Goal: Entertainment & Leisure: Consume media (video, audio)

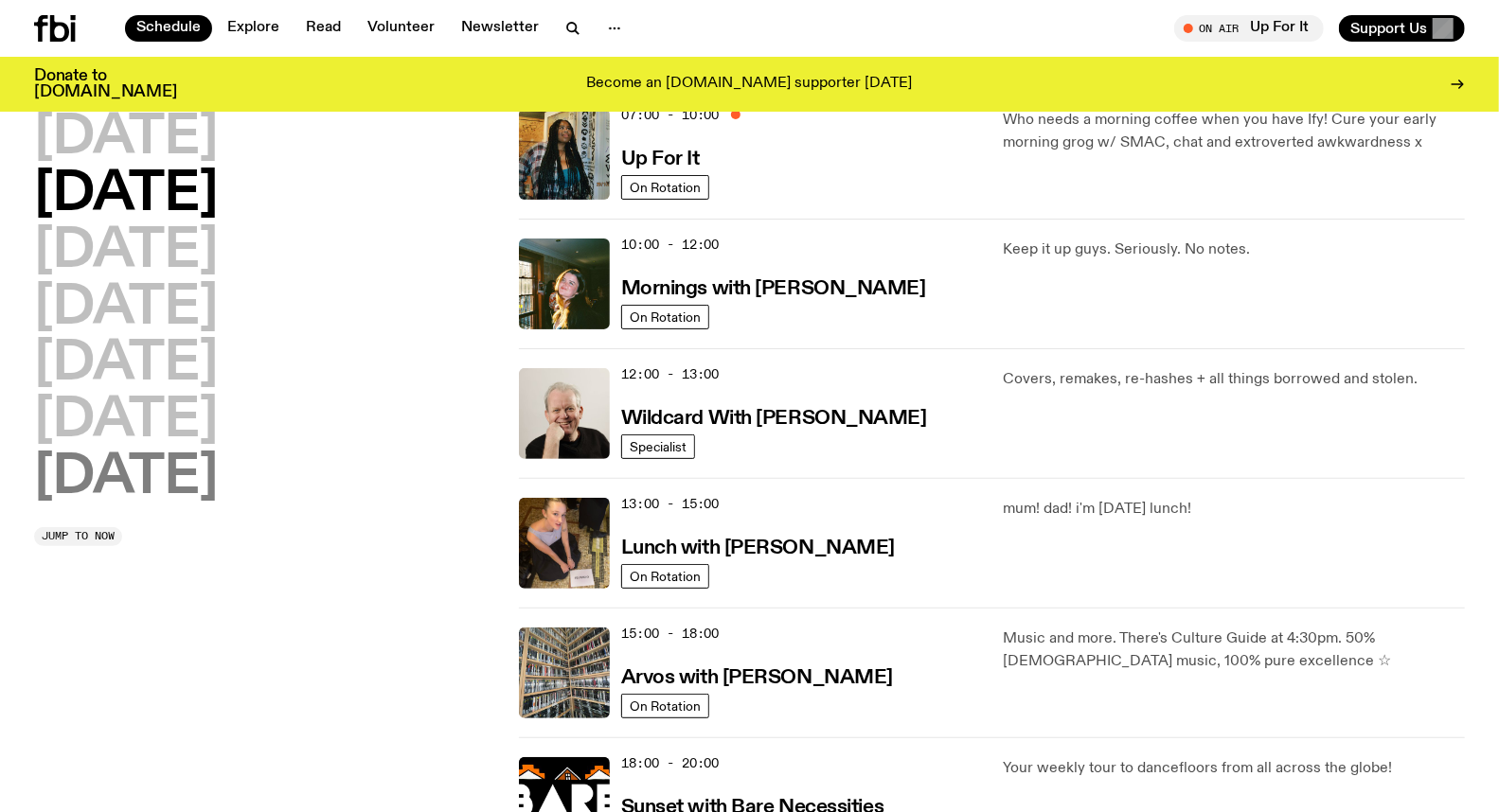
click at [110, 485] on h2 "[DATE]" at bounding box center [126, 478] width 184 height 53
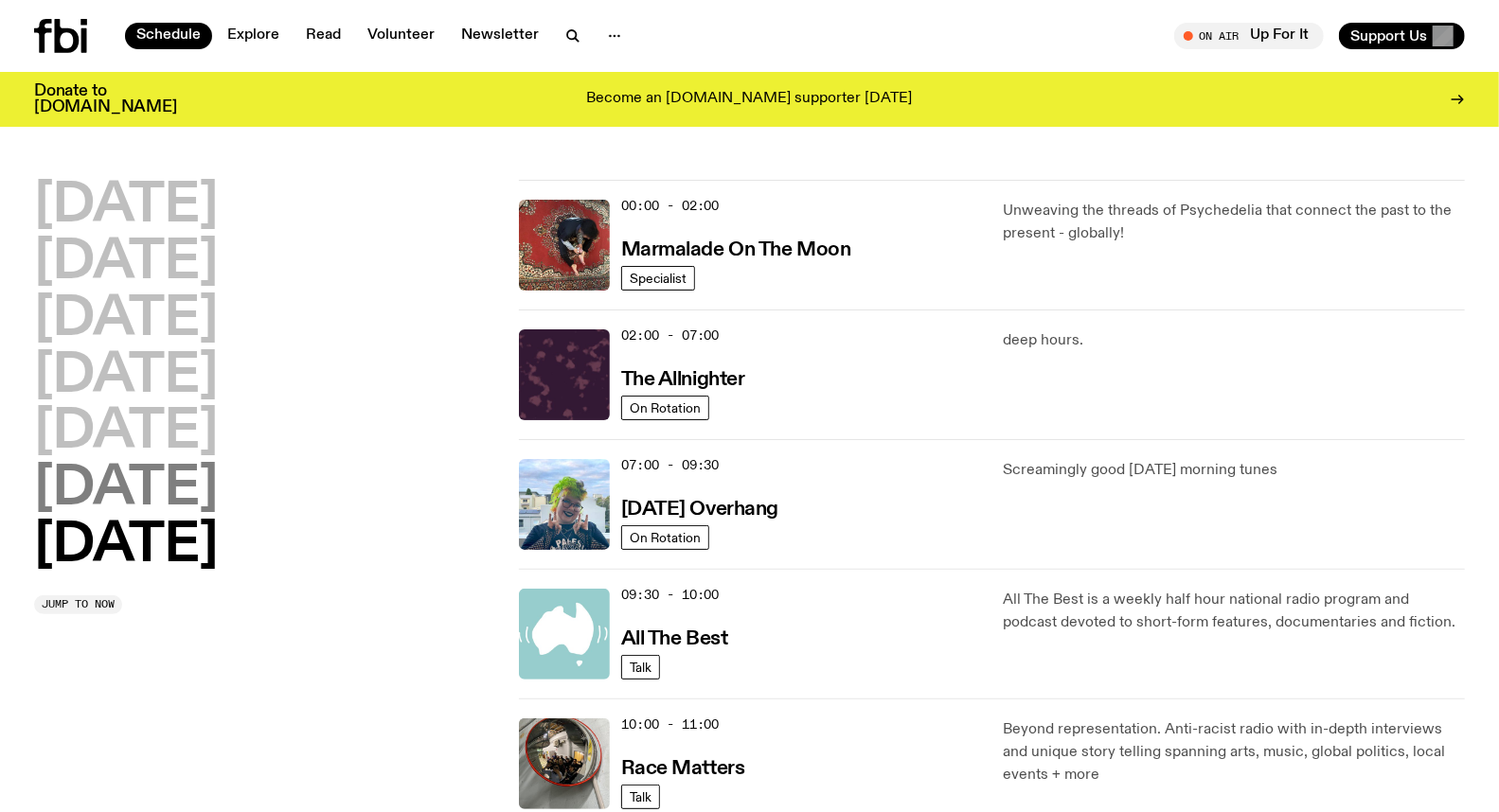
click at [121, 494] on h2 "[DATE]" at bounding box center [126, 490] width 184 height 53
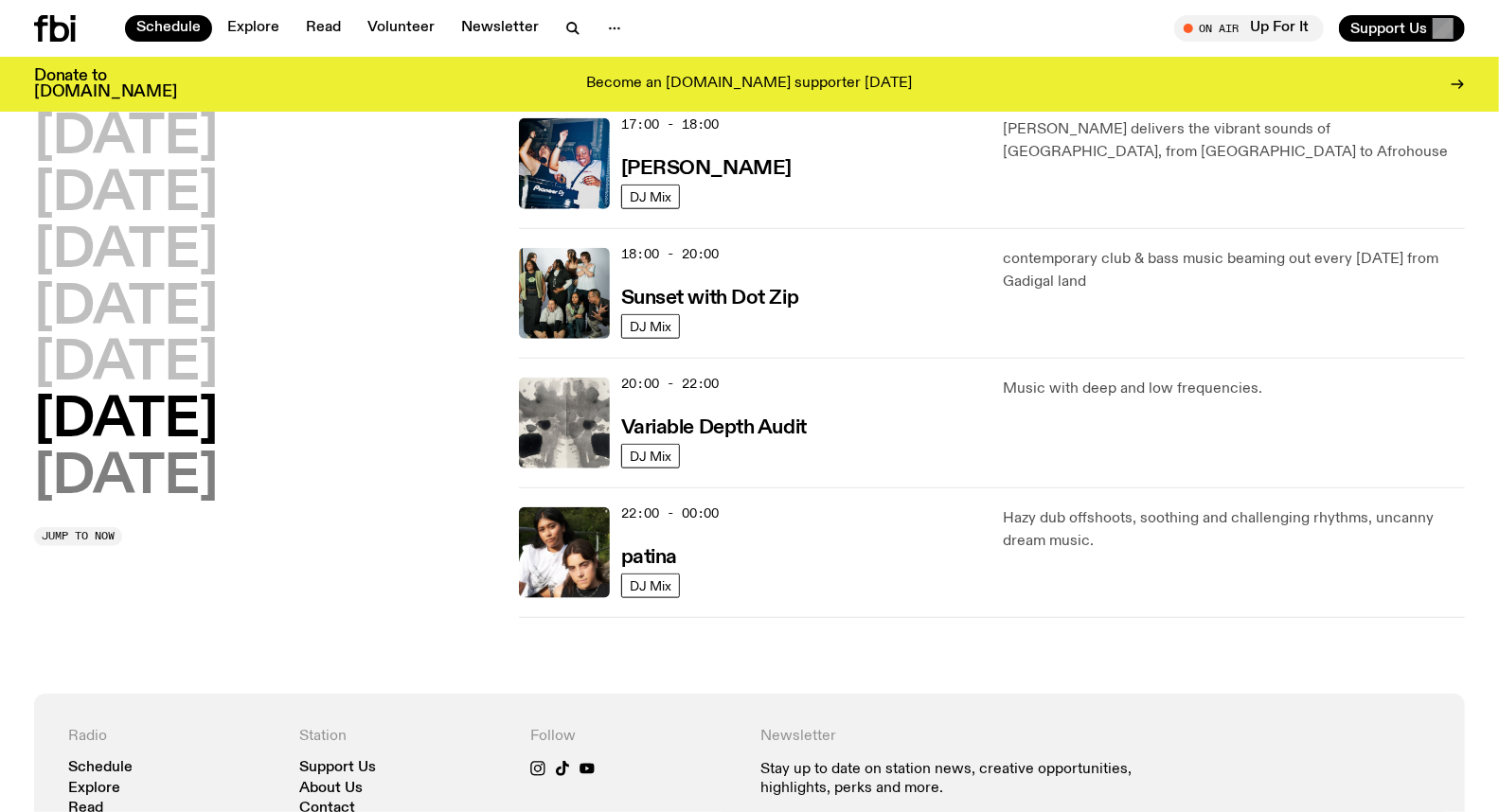
click at [178, 479] on h2 "[DATE]" at bounding box center [126, 478] width 184 height 53
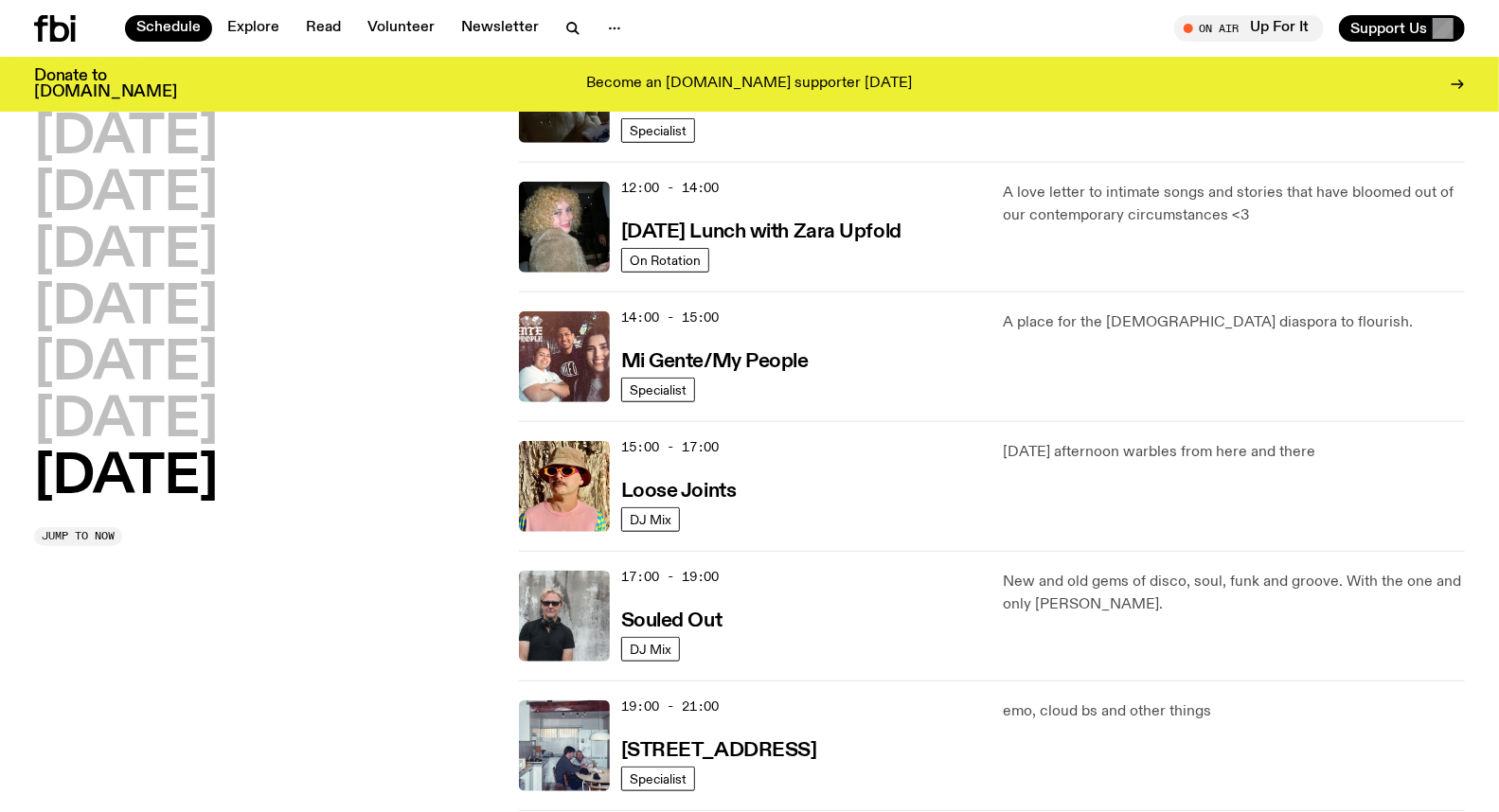
scroll to position [894, 0]
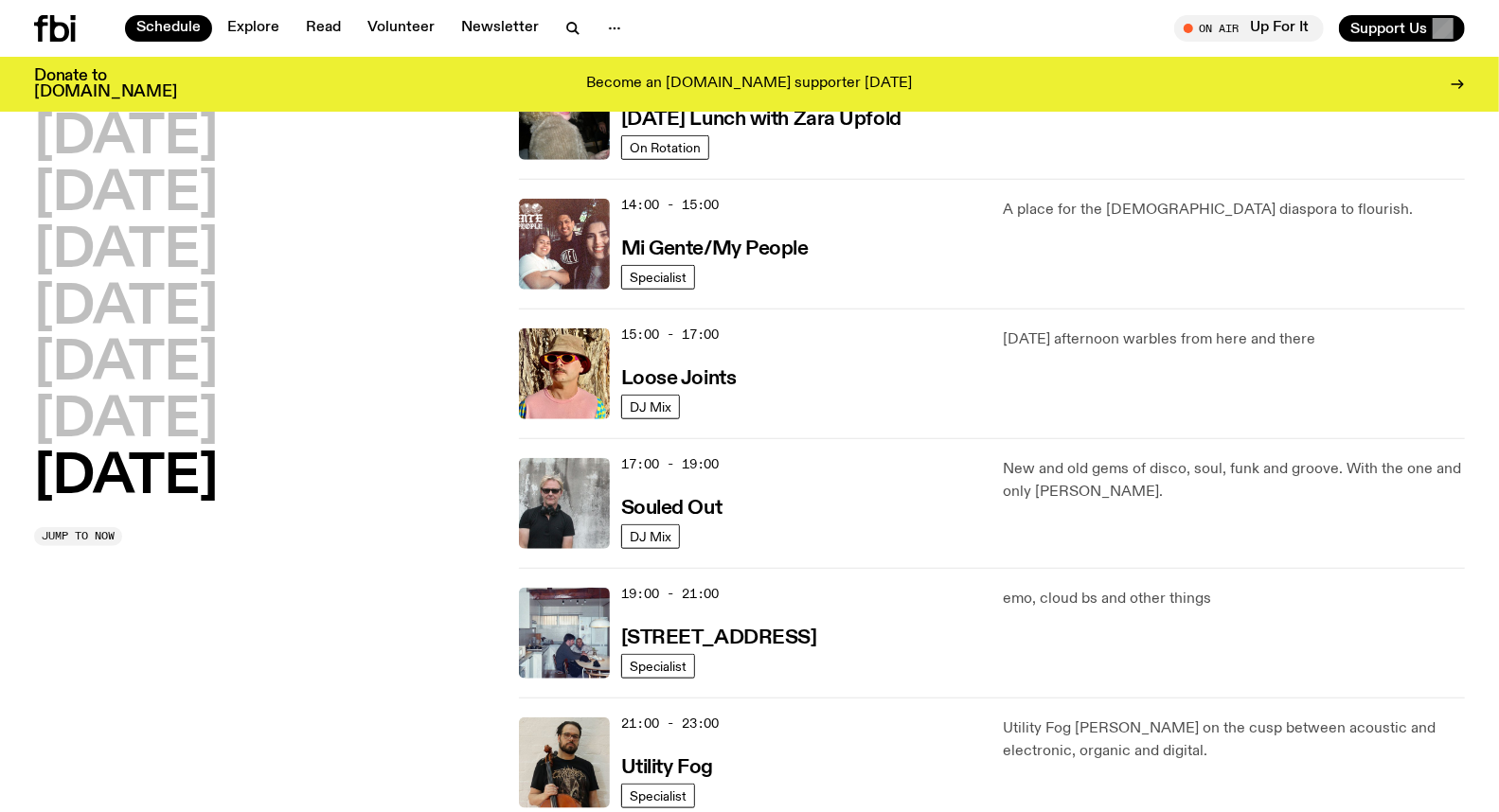
drag, startPoint x: 1139, startPoint y: 476, endPoint x: 1168, endPoint y: 496, distance: 35.2
click at [1168, 496] on p "New and old gems of disco, soul, funk and groove. With the one and only Stephen…" at bounding box center [1234, 481] width 462 height 46
click at [1153, 490] on p "New and old gems of disco, soul, funk and groove. With the one and only Stephen…" at bounding box center [1234, 481] width 462 height 46
drag, startPoint x: 1042, startPoint y: 493, endPoint x: 1153, endPoint y: 495, distance: 111.0
click at [1153, 495] on p "New and old gems of disco, soul, funk and groove. With the one and only Stephen…" at bounding box center [1234, 481] width 462 height 46
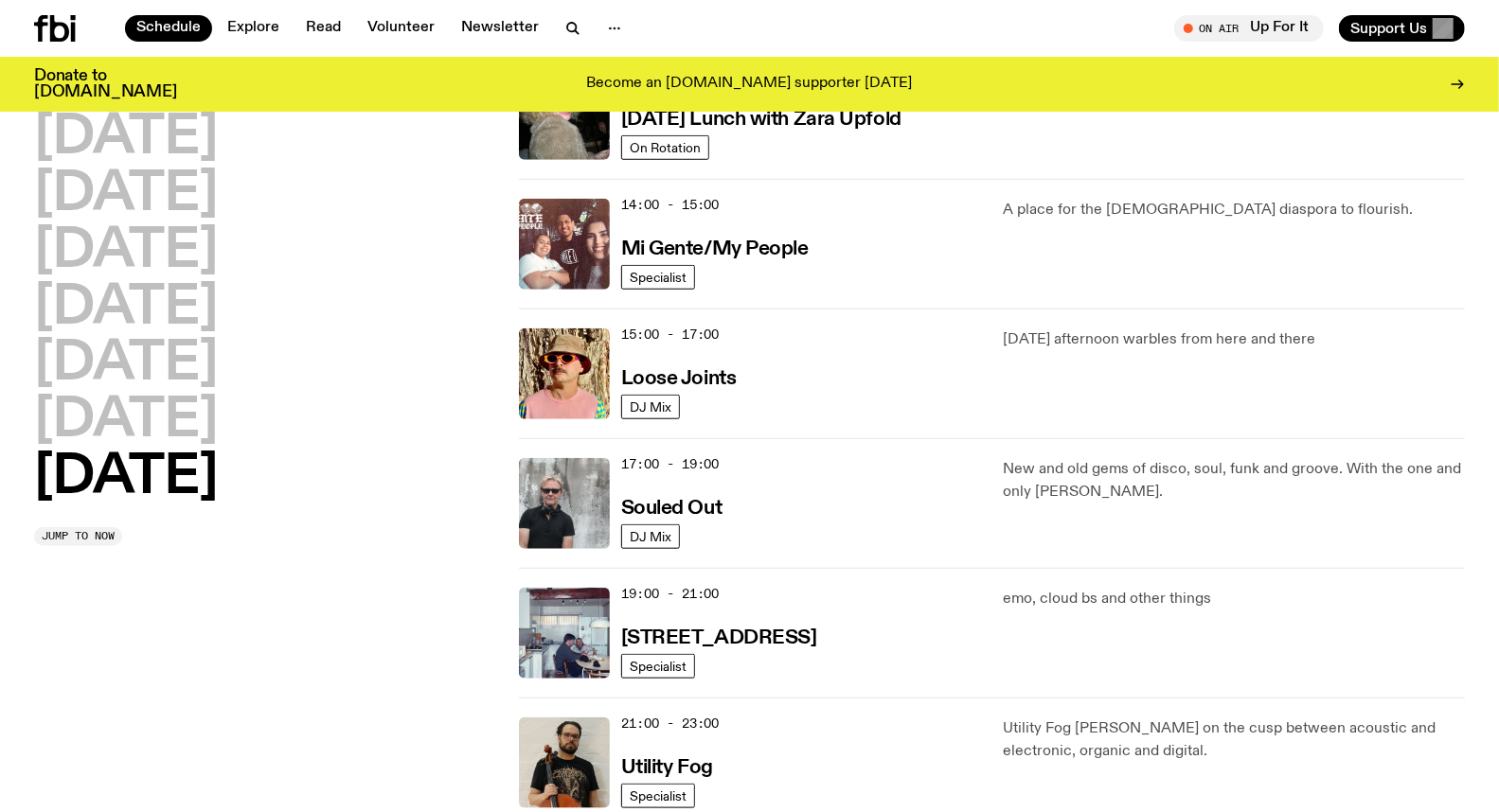
click at [1153, 495] on p "New and old gems of disco, soul, funk and groove. With the one and only Stephen…" at bounding box center [1234, 481] width 462 height 46
drag, startPoint x: 1141, startPoint y: 493, endPoint x: 984, endPoint y: 465, distance: 159.5
click at [984, 568] on div "17:00 - 19:00 Souled Out DJ Mix New and old gems of disco, soul, funk and groov…" at bounding box center [992, 632] width 946 height 129
click at [1028, 466] on p "New and old gems of disco, soul, funk and groove. With the one and only Stephen…" at bounding box center [1234, 481] width 462 height 46
drag, startPoint x: 1008, startPoint y: 464, endPoint x: 1179, endPoint y: 491, distance: 173.1
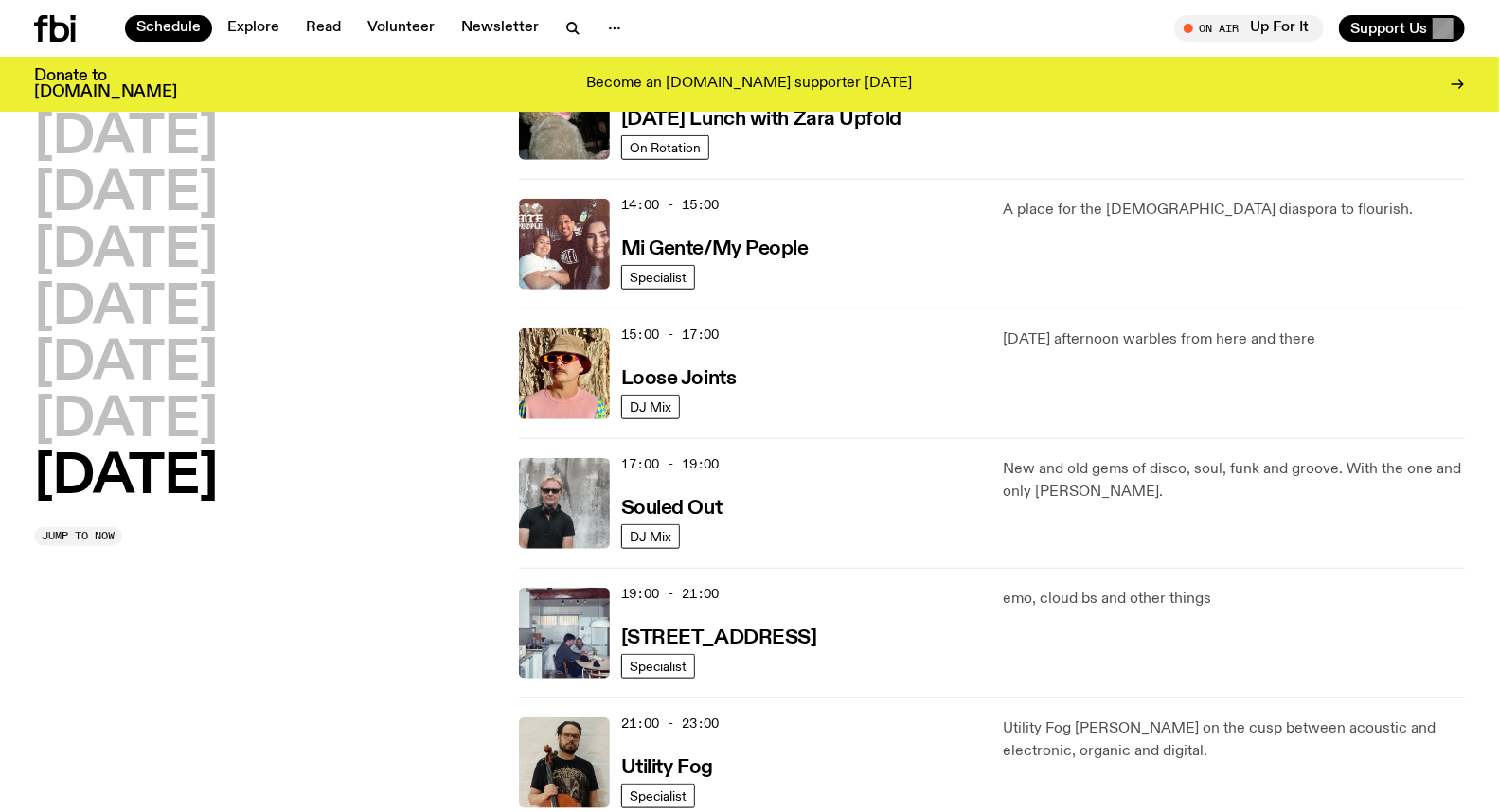
click at [1179, 491] on p "New and old gems of disco, soul, funk and groove. With the one and only Stephen…" at bounding box center [1234, 481] width 462 height 46
drag, startPoint x: 1427, startPoint y: 479, endPoint x: 1455, endPoint y: 494, distance: 31.8
click at [1455, 494] on p "New and old gems of disco, soul, funk and groove. With the one and only Stephen…" at bounding box center [1234, 481] width 462 height 46
click at [1163, 491] on p "New and old gems of disco, soul, funk and groove. With the one and only Stephen…" at bounding box center [1234, 481] width 462 height 46
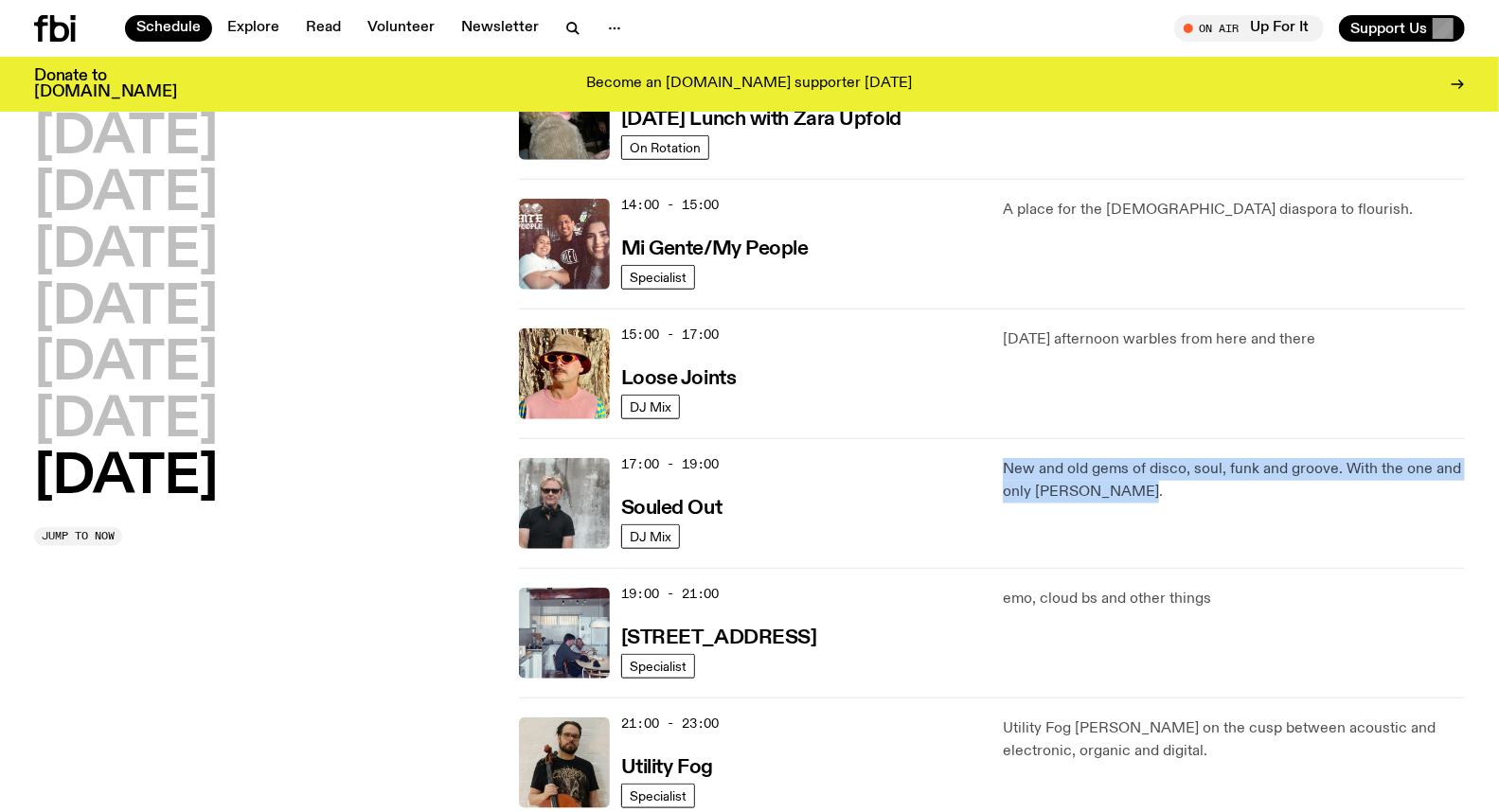
drag, startPoint x: 1005, startPoint y: 470, endPoint x: 1128, endPoint y: 494, distance: 125.3
click at [1128, 494] on p "New and old gems of disco, soul, funk and groove. With the one and only Stephen…" at bounding box center [1234, 481] width 462 height 46
drag, startPoint x: 1138, startPoint y: 493, endPoint x: 998, endPoint y: 467, distance: 142.4
click at [998, 568] on div "17:00 - 19:00 Souled Out DJ Mix New and old gems of disco, soul, funk and groov…" at bounding box center [992, 632] width 946 height 129
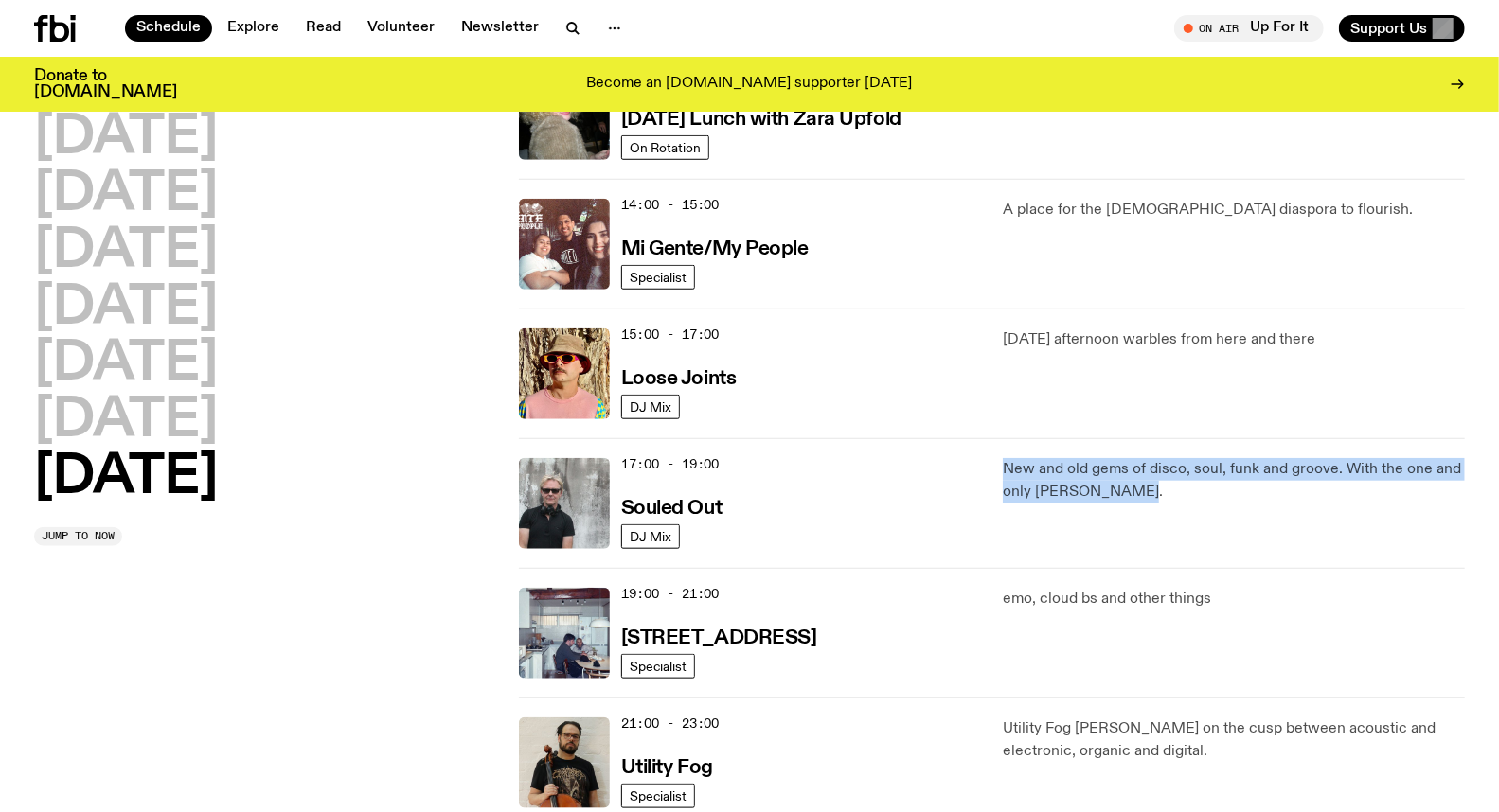
click at [1006, 466] on p "New and old gems of disco, soul, funk and groove. With the one and only Stephen…" at bounding box center [1234, 481] width 462 height 46
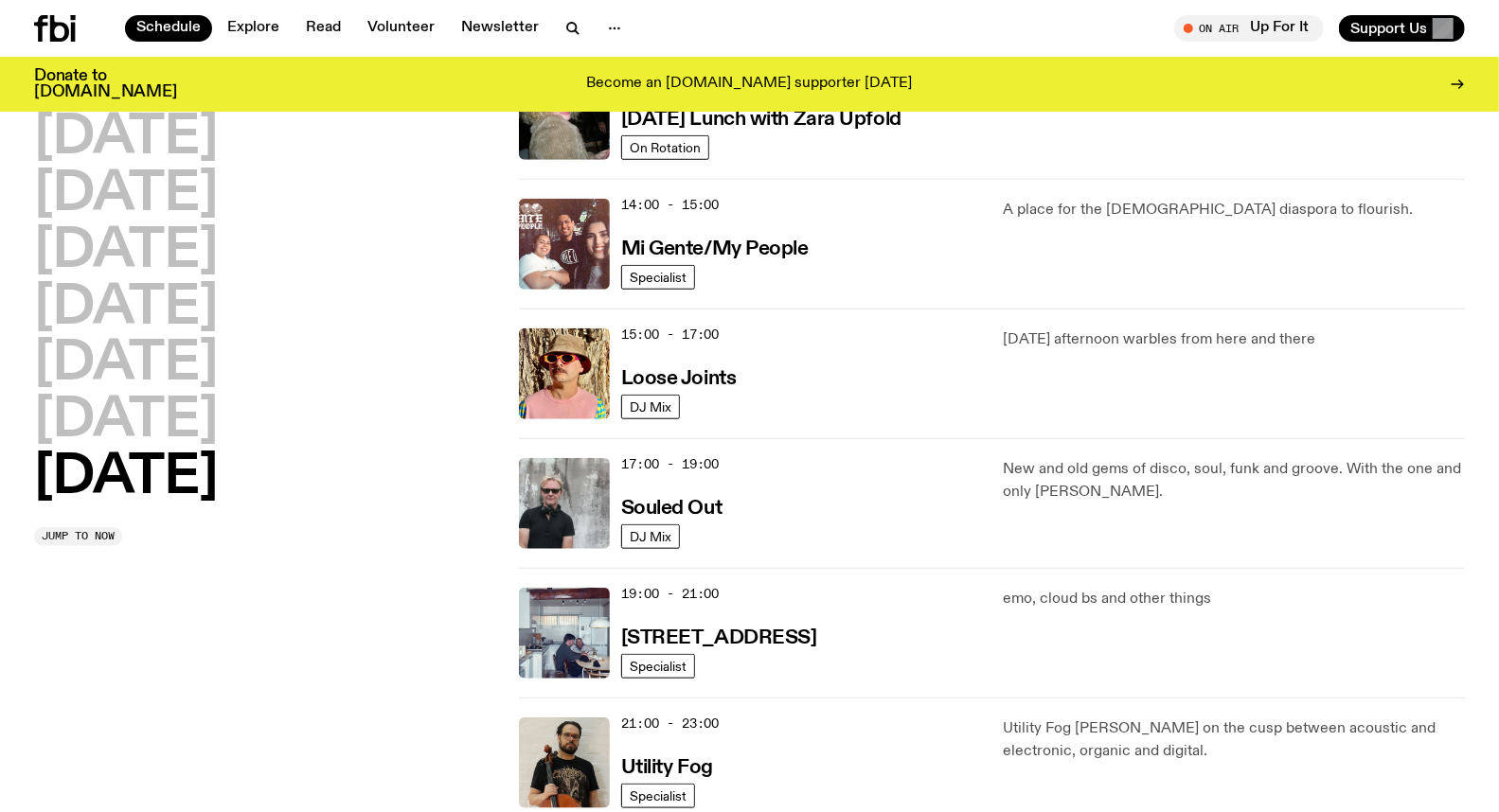
click at [1004, 467] on p "New and old gems of disco, soul, funk and groove. With the one and only Stephen…" at bounding box center [1234, 481] width 462 height 46
drag, startPoint x: 1004, startPoint y: 467, endPoint x: 1137, endPoint y: 500, distance: 137.0
click at [1137, 500] on p "New and old gems of disco, soul, funk and groove. With the one and only Stephen…" at bounding box center [1234, 481] width 462 height 46
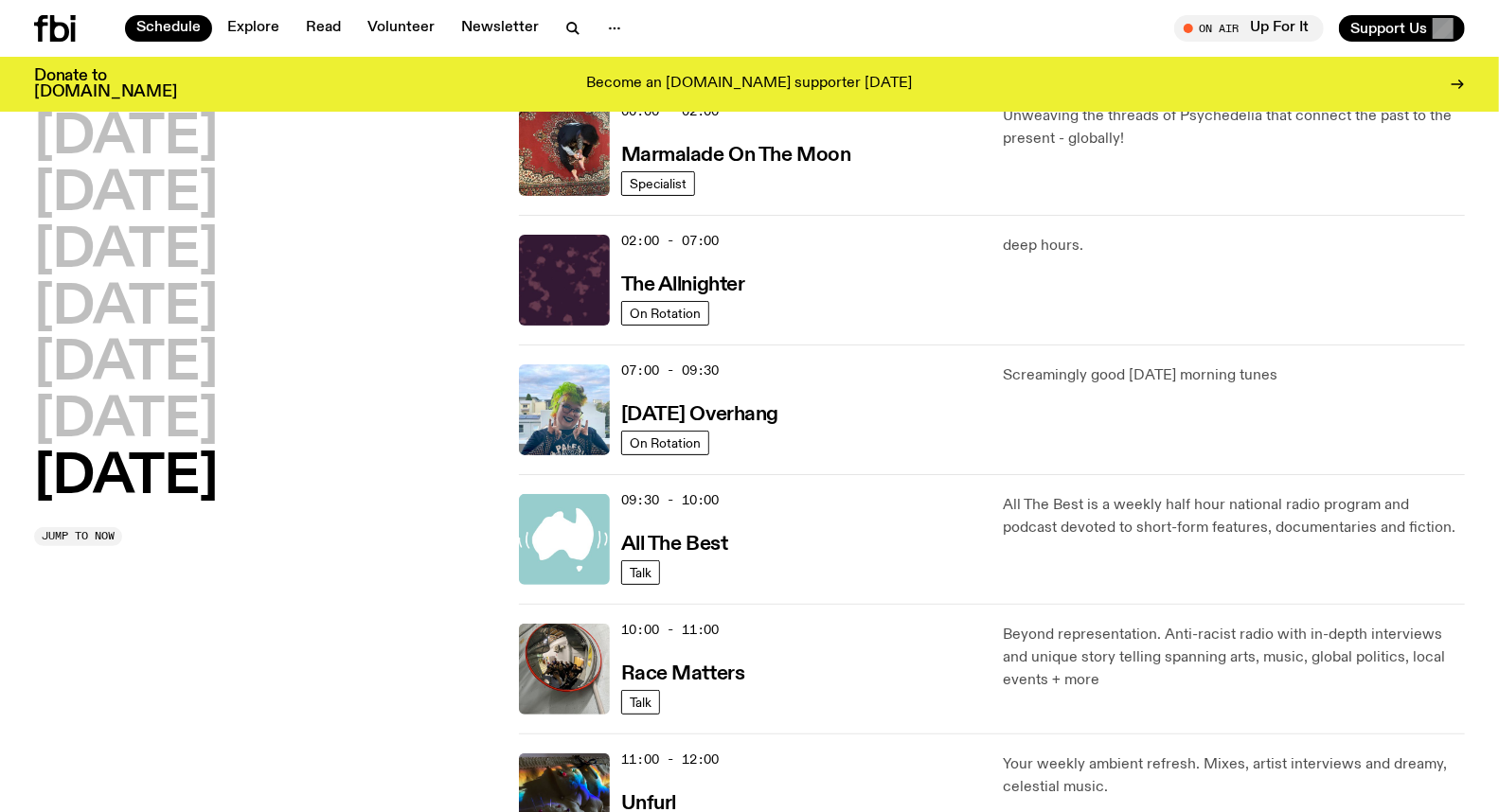
scroll to position [0, 0]
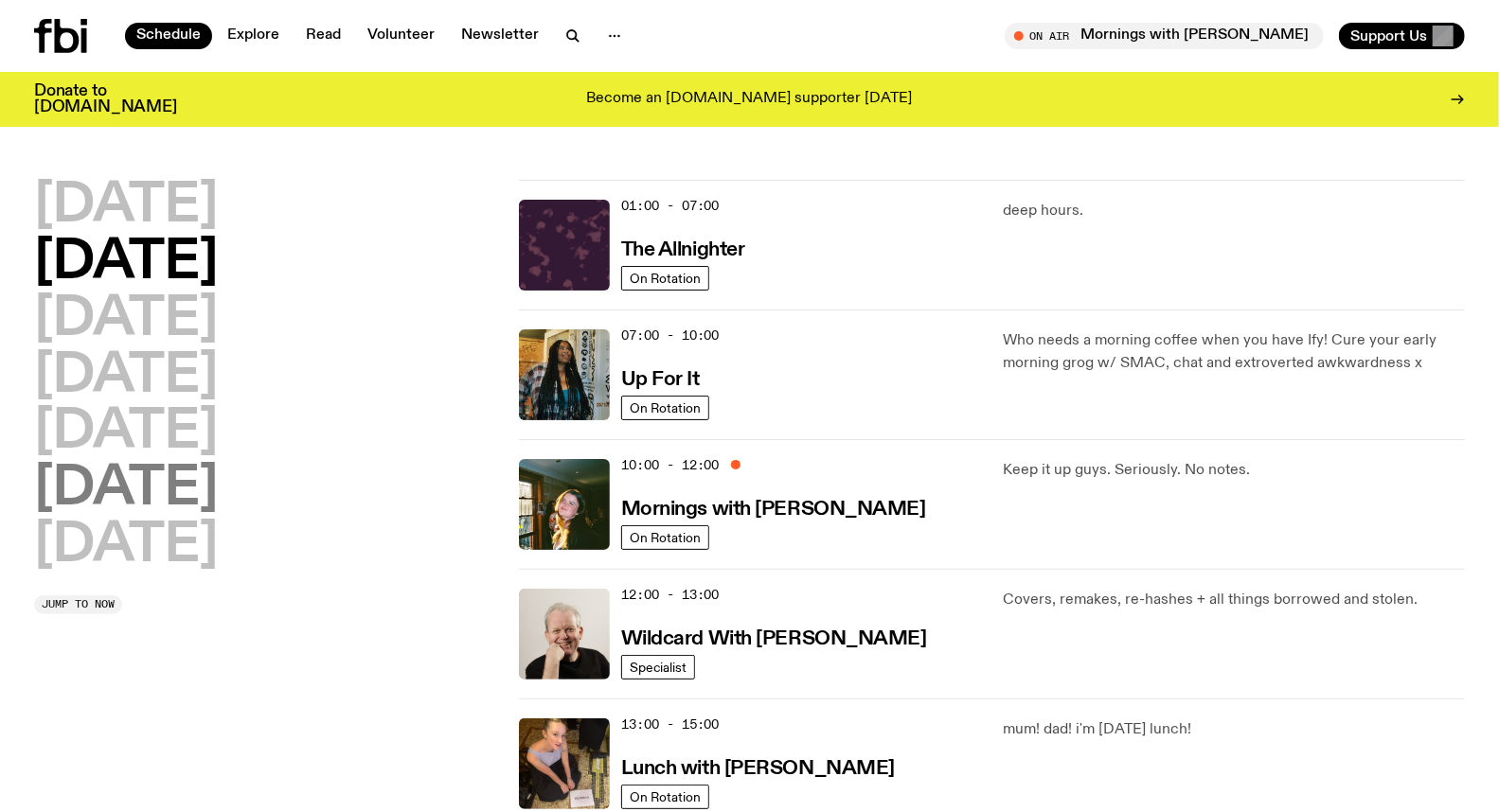
drag, startPoint x: 224, startPoint y: 481, endPoint x: 206, endPoint y: 498, distance: 24.8
click at [218, 480] on h2 "[DATE]" at bounding box center [126, 490] width 184 height 53
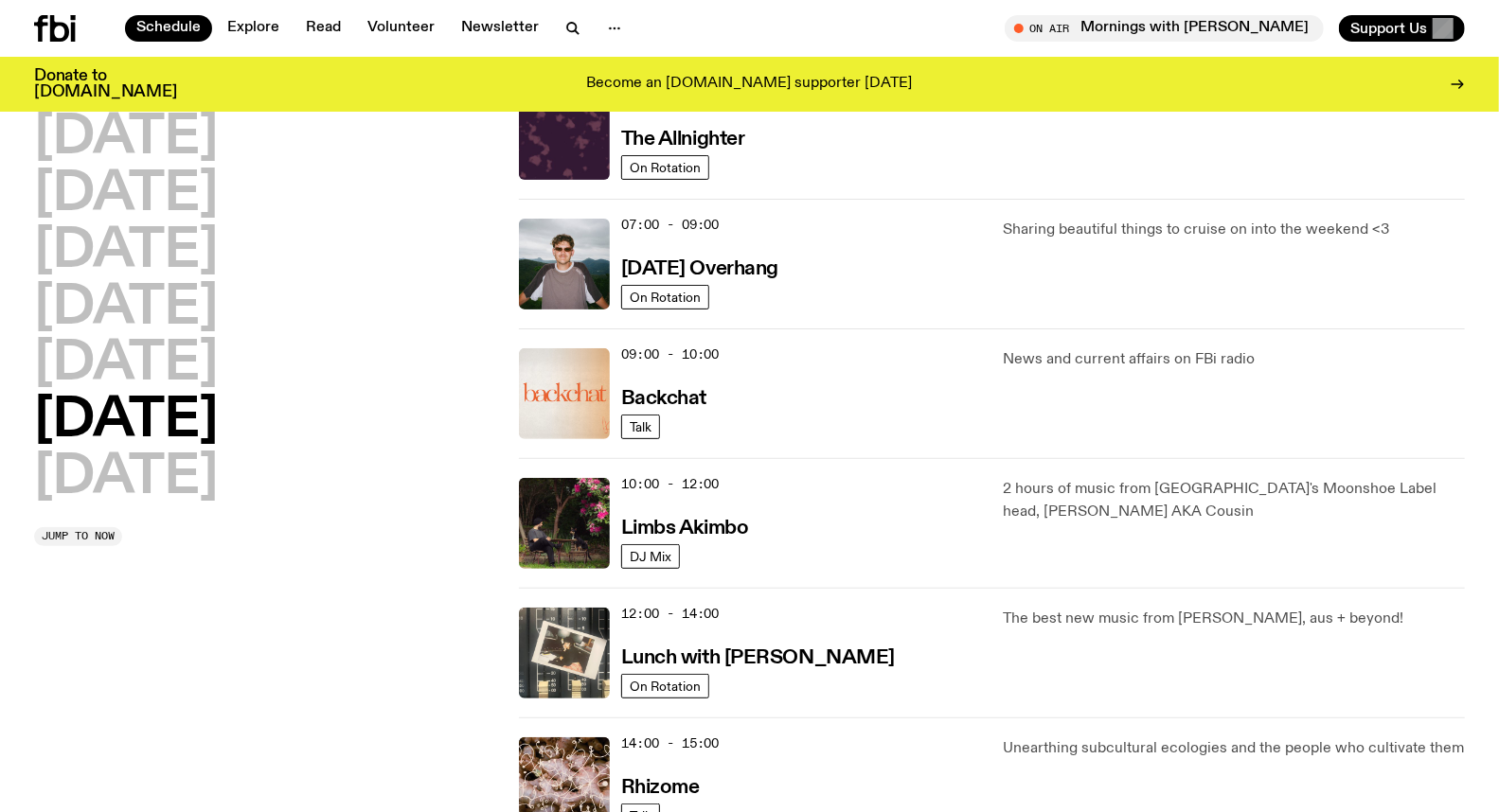
scroll to position [262, 0]
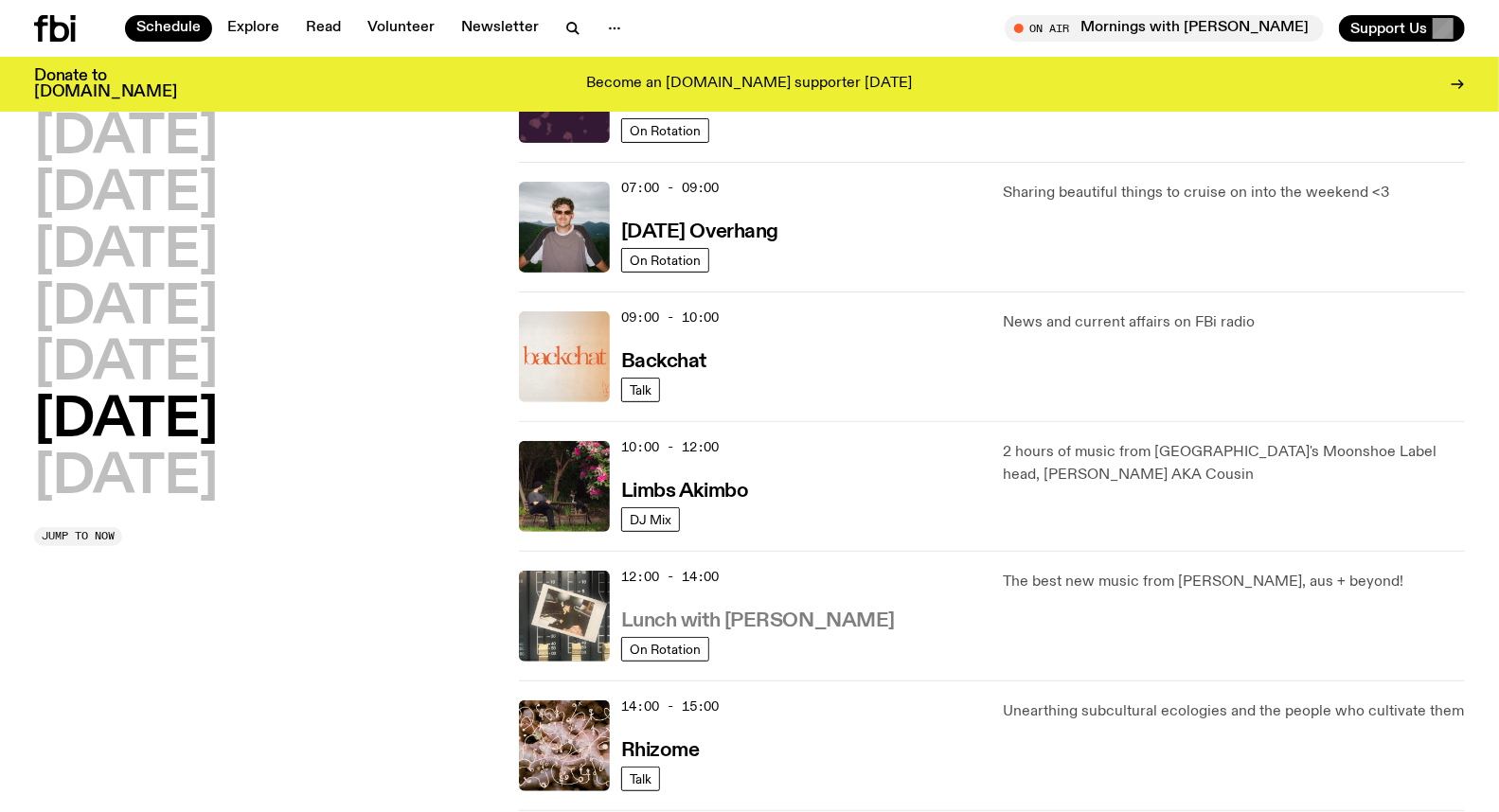
click at [742, 618] on h3 "Lunch with [PERSON_NAME]" at bounding box center [758, 621] width 274 height 20
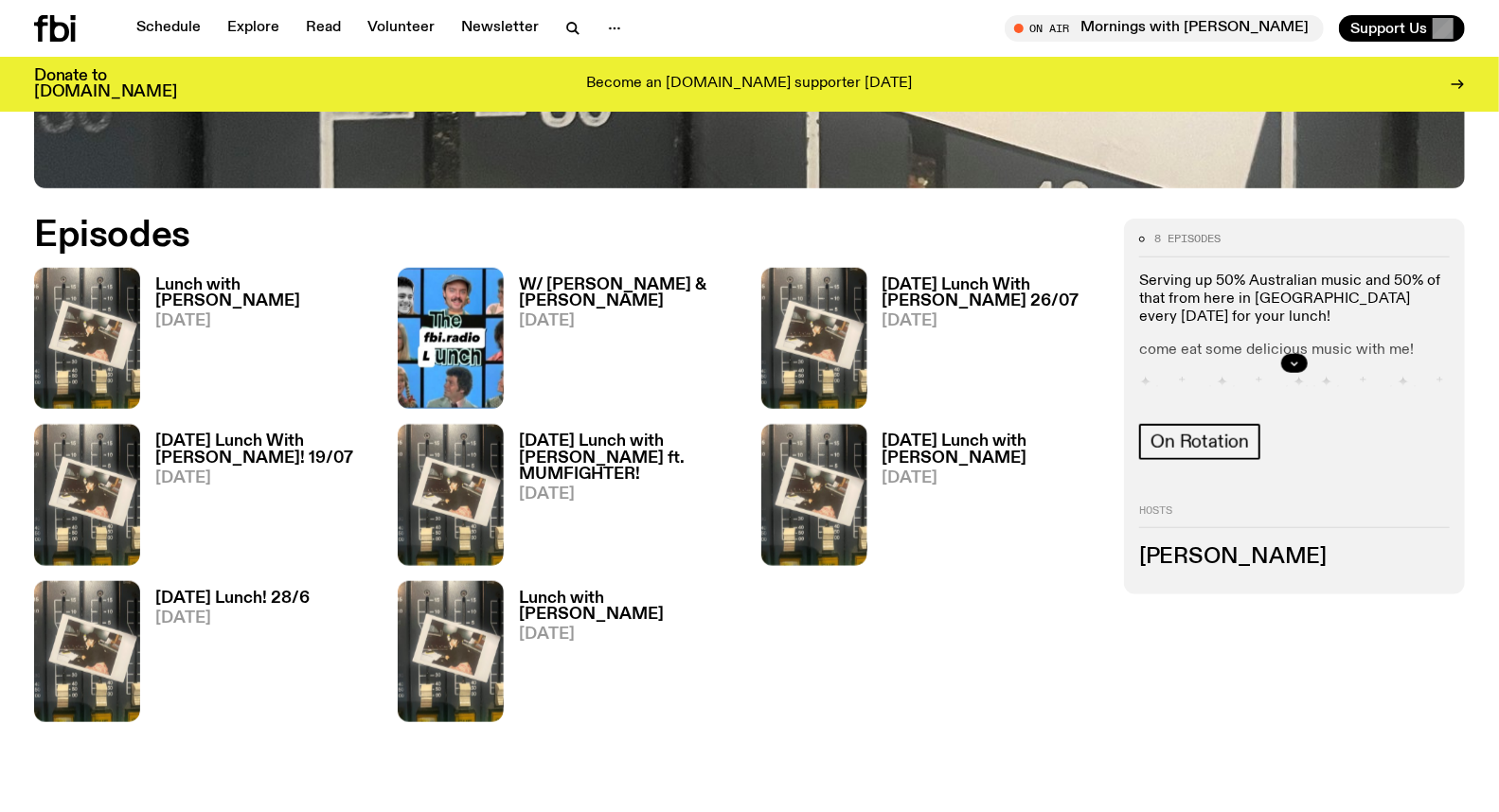
scroll to position [933, 0]
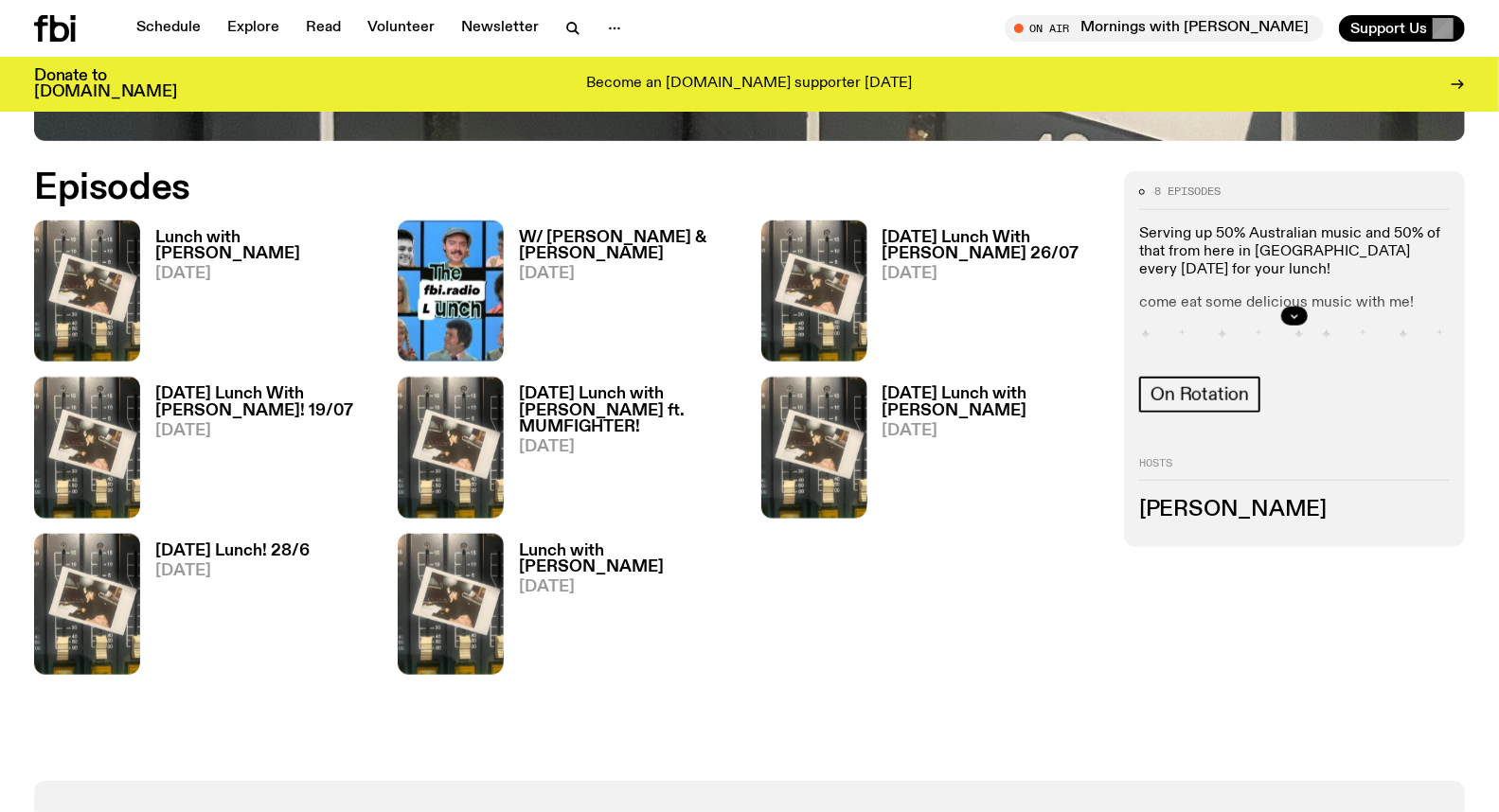
click at [224, 241] on h3 "Lunch with [PERSON_NAME]" at bounding box center [264, 246] width 220 height 32
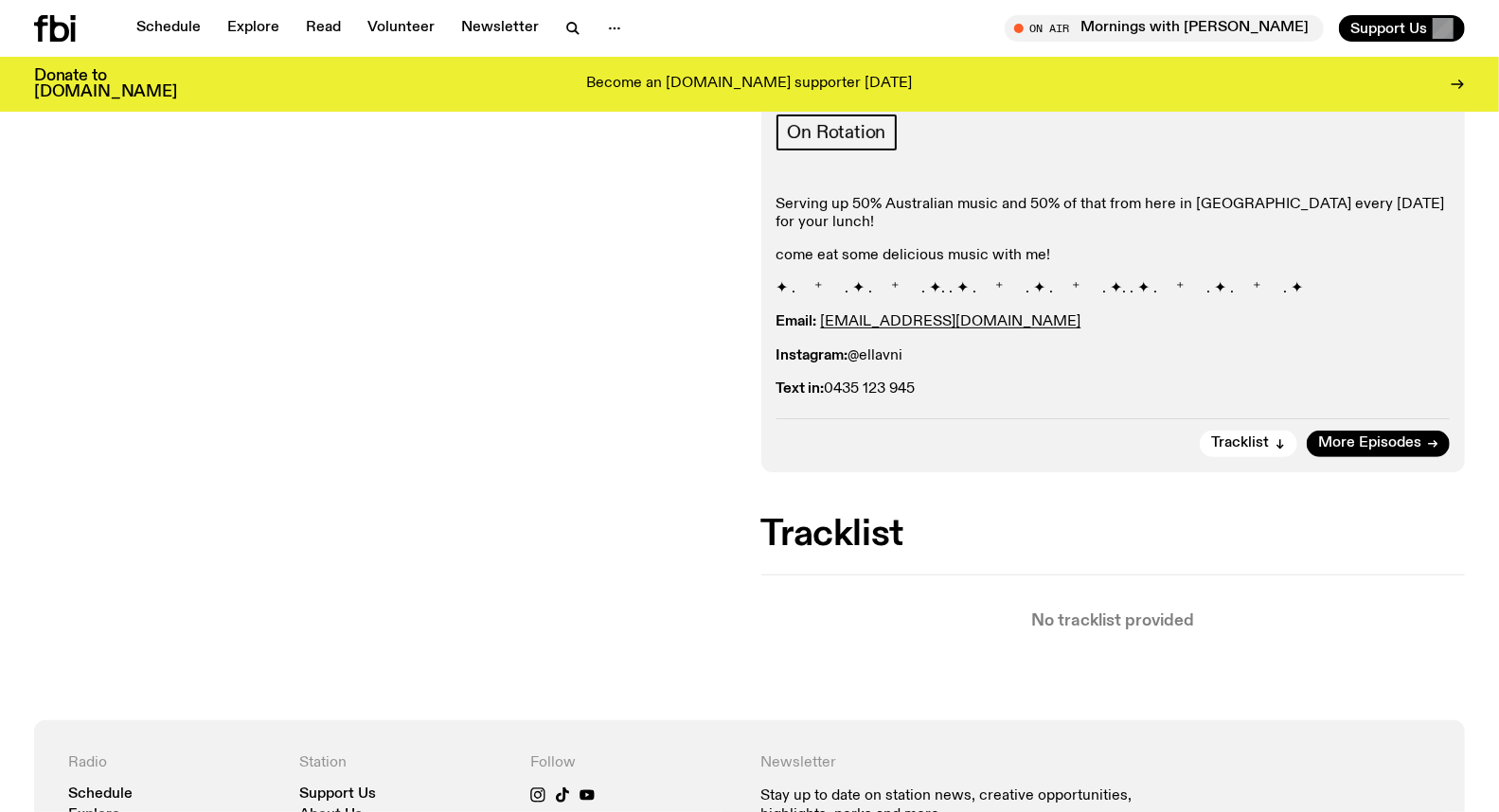
scroll to position [306, 0]
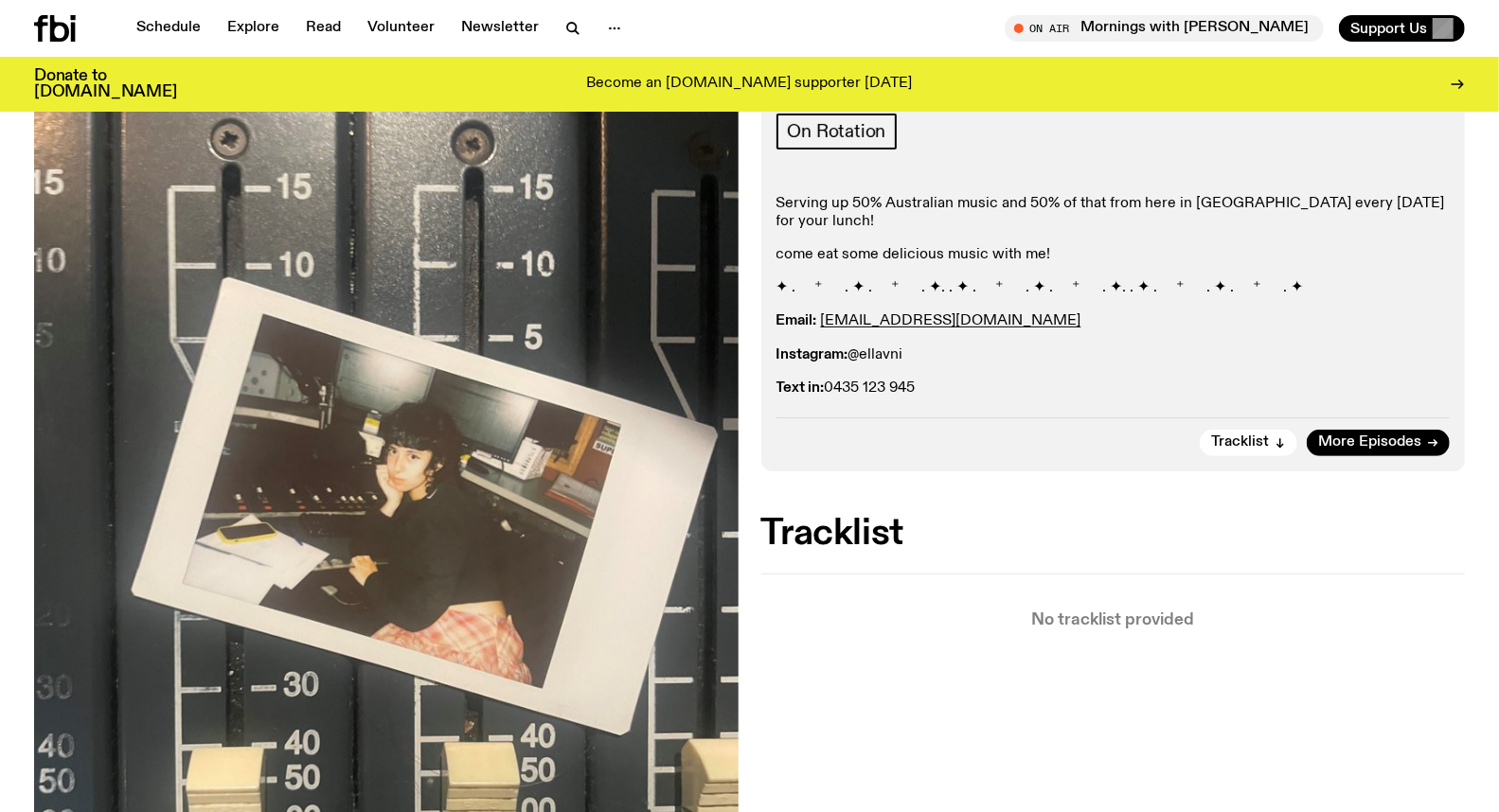
click at [864, 645] on div "Aired on [DATE] 12:00pm On Rotation Serving up 50% Australian music and 50% of …" at bounding box center [750, 574] width 1499 height 1029
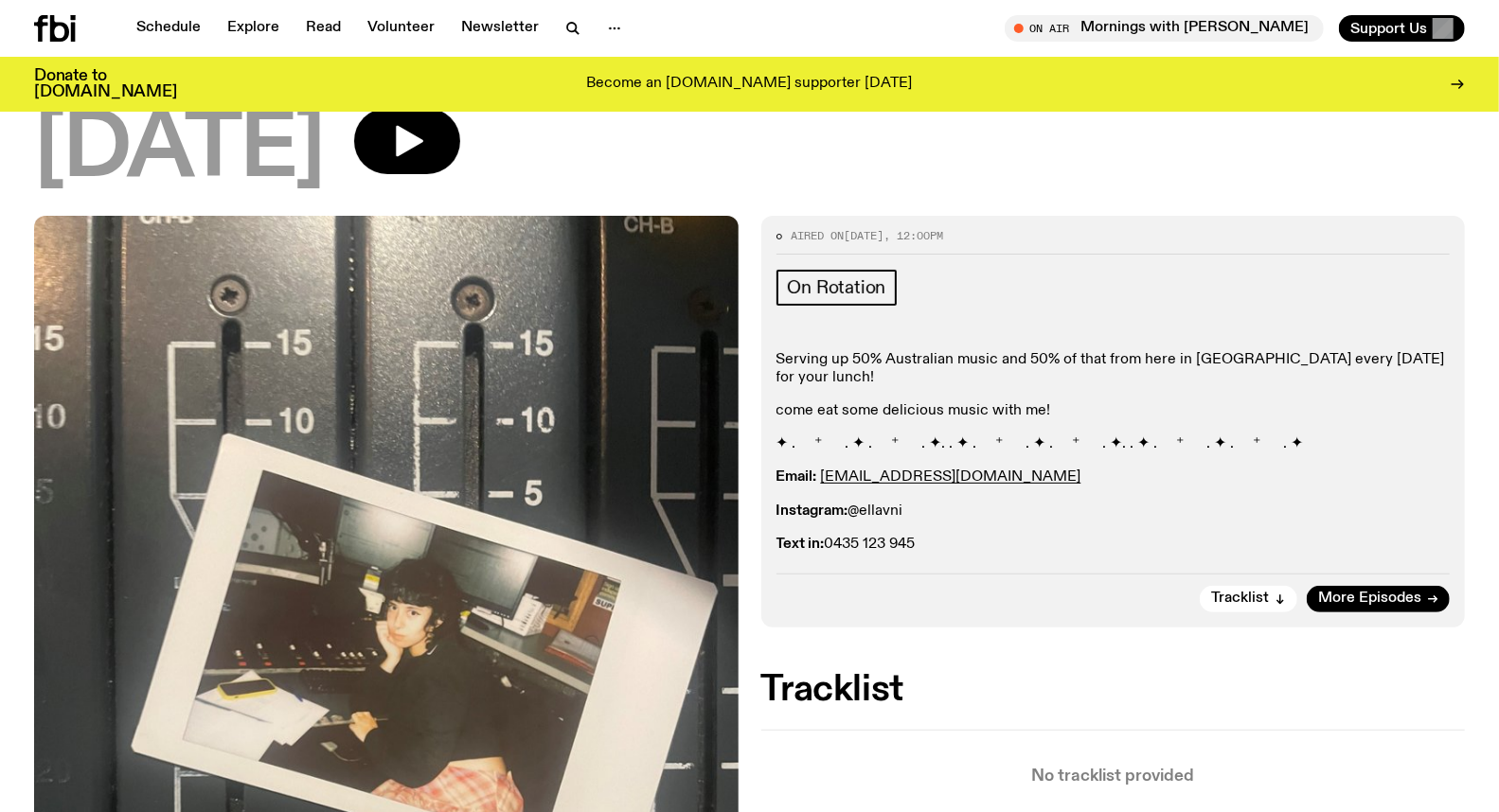
scroll to position [0, 0]
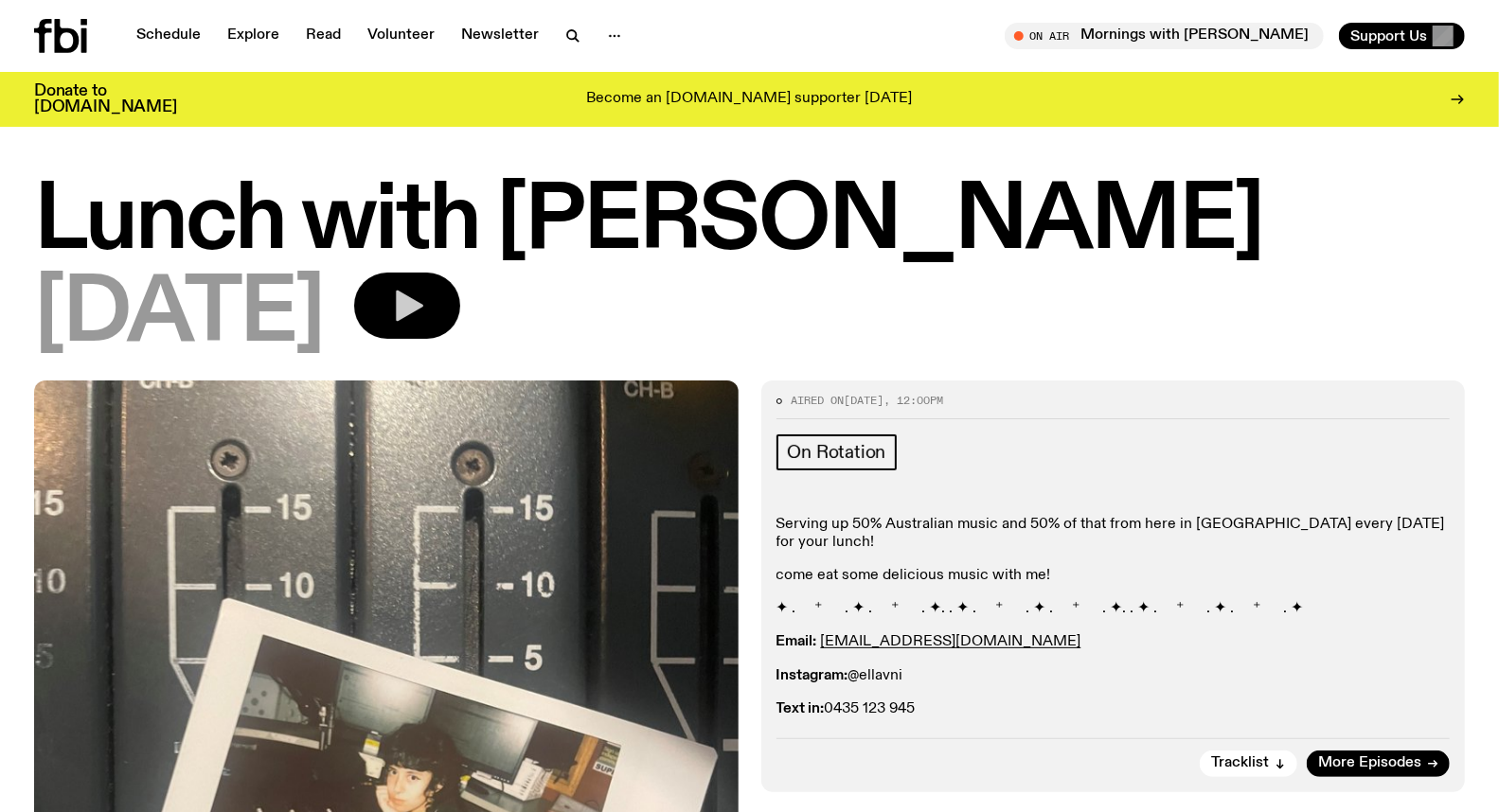
click at [423, 318] on icon "button" at bounding box center [409, 306] width 28 height 31
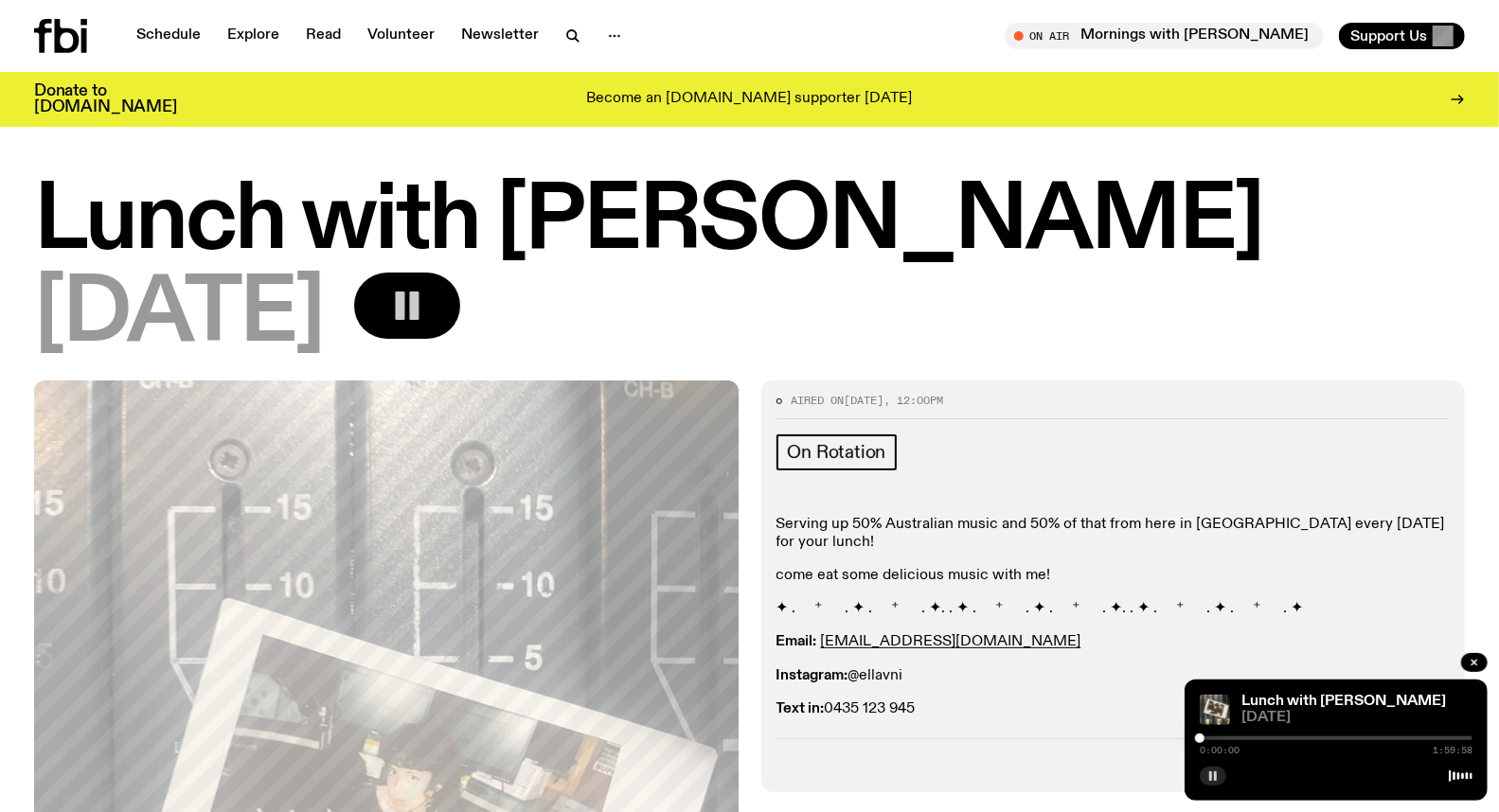
click at [1223, 780] on button "button" at bounding box center [1213, 776] width 27 height 19
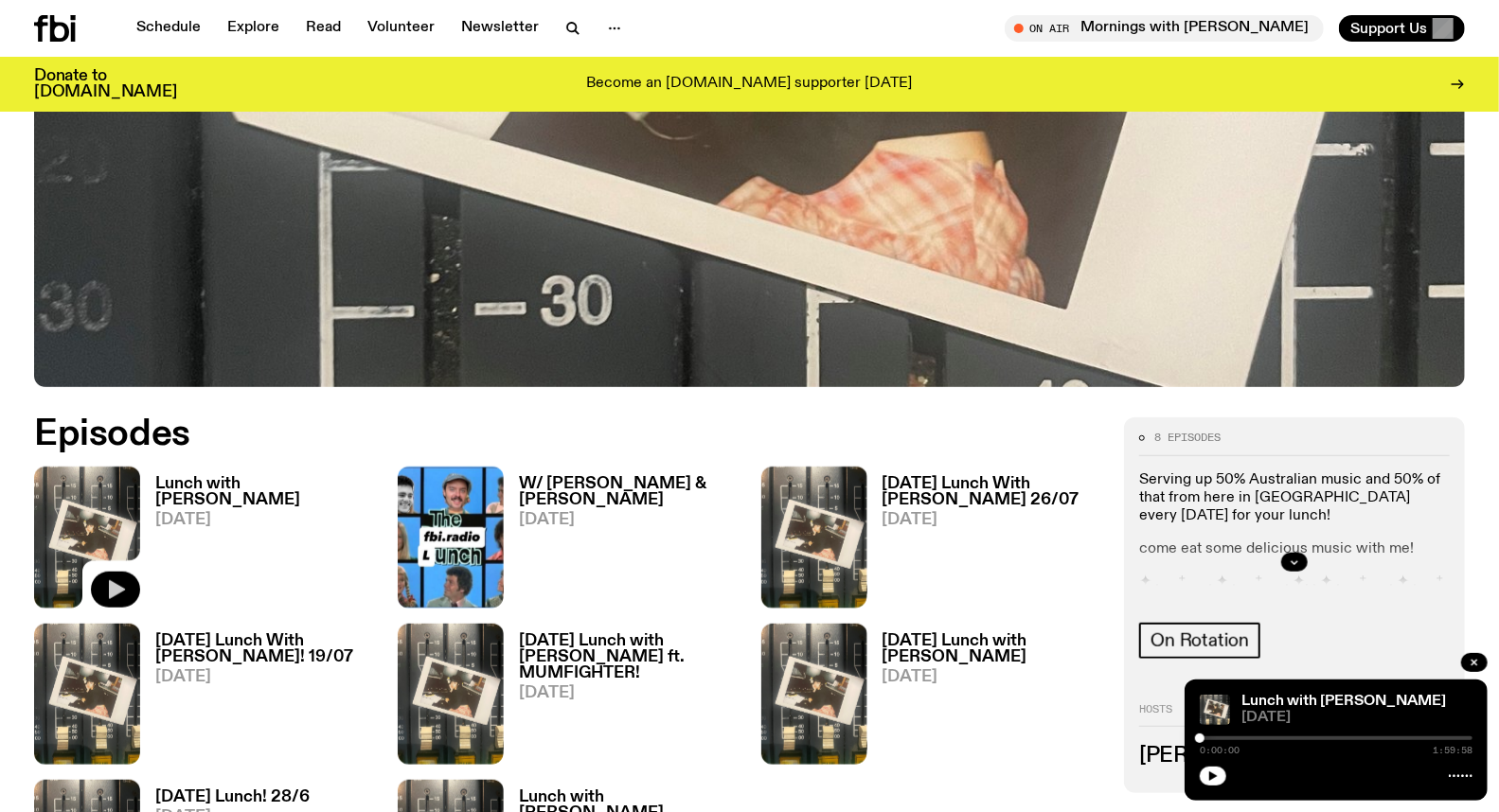
scroll to position [725, 0]
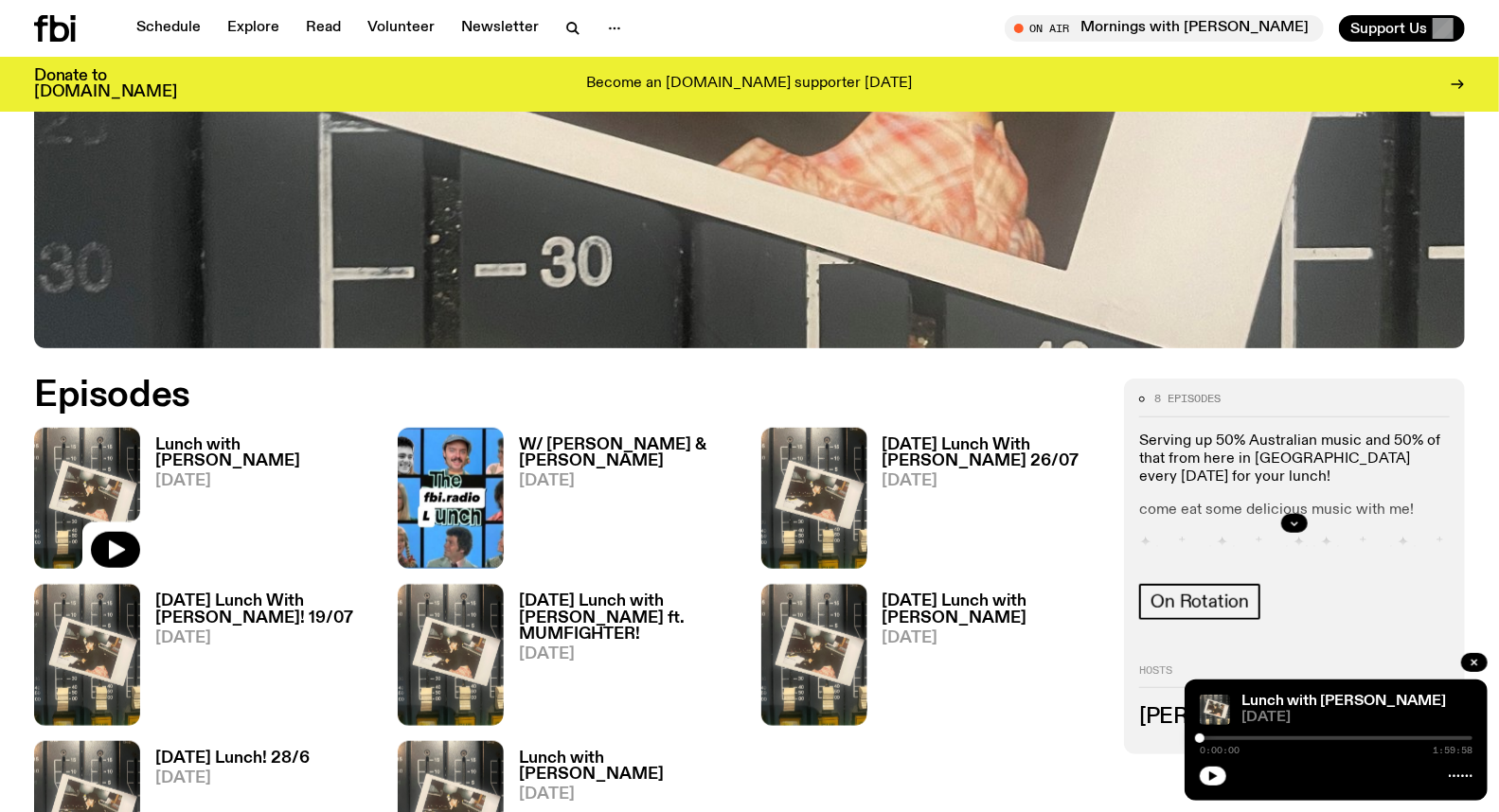
click at [185, 438] on h3 "Lunch with [PERSON_NAME]" at bounding box center [264, 454] width 220 height 32
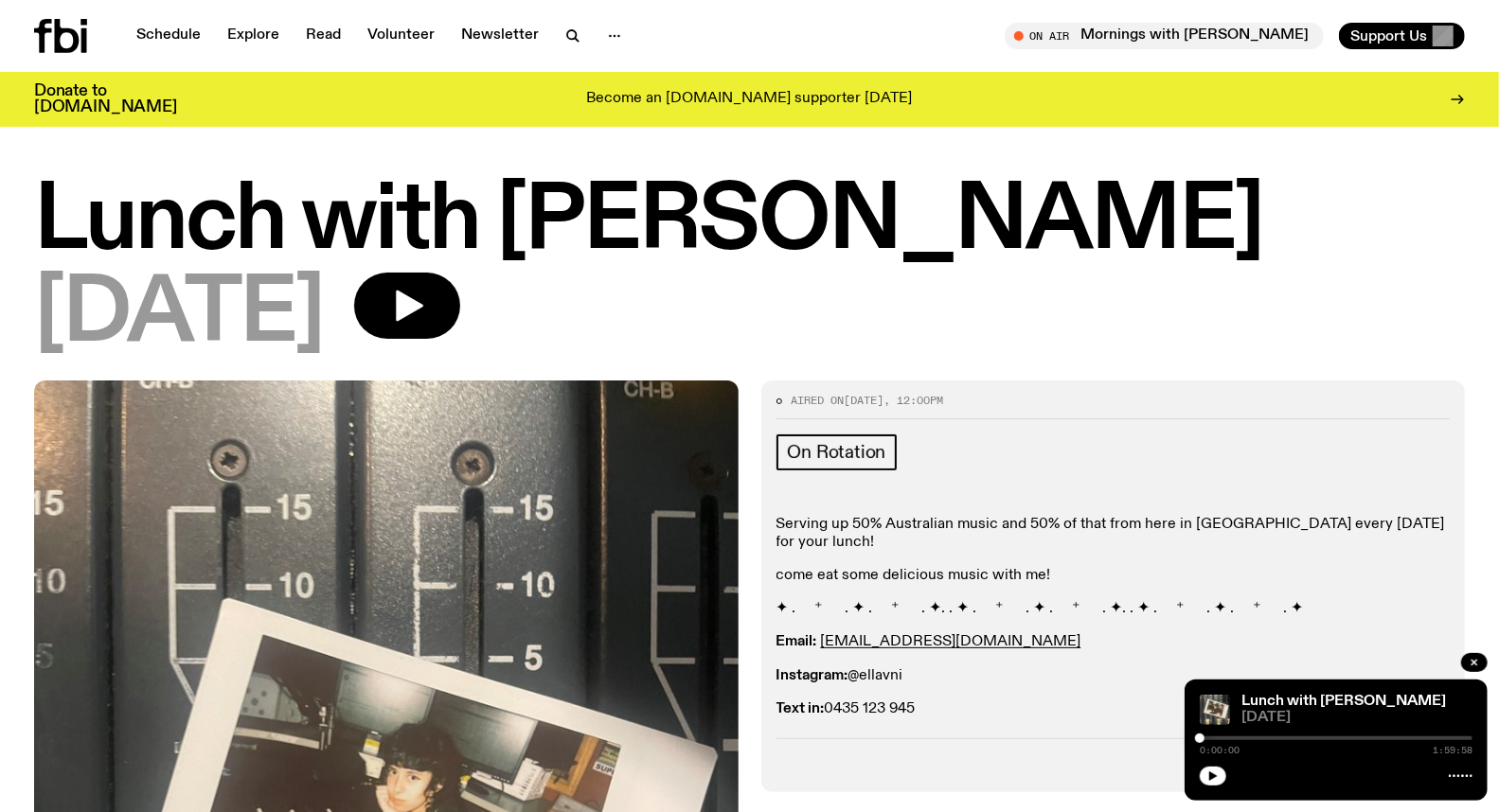
drag, startPoint x: 1207, startPoint y: 735, endPoint x: 1272, endPoint y: 742, distance: 65.4
click at [1272, 742] on div "0:00:00 1:59:58" at bounding box center [1335, 744] width 273 height 23
drag, startPoint x: 1199, startPoint y: 736, endPoint x: 1362, endPoint y: 736, distance: 163.0
click at [1362, 736] on div at bounding box center [1362, 739] width 10 height 10
click at [1223, 773] on button "button" at bounding box center [1213, 776] width 27 height 19
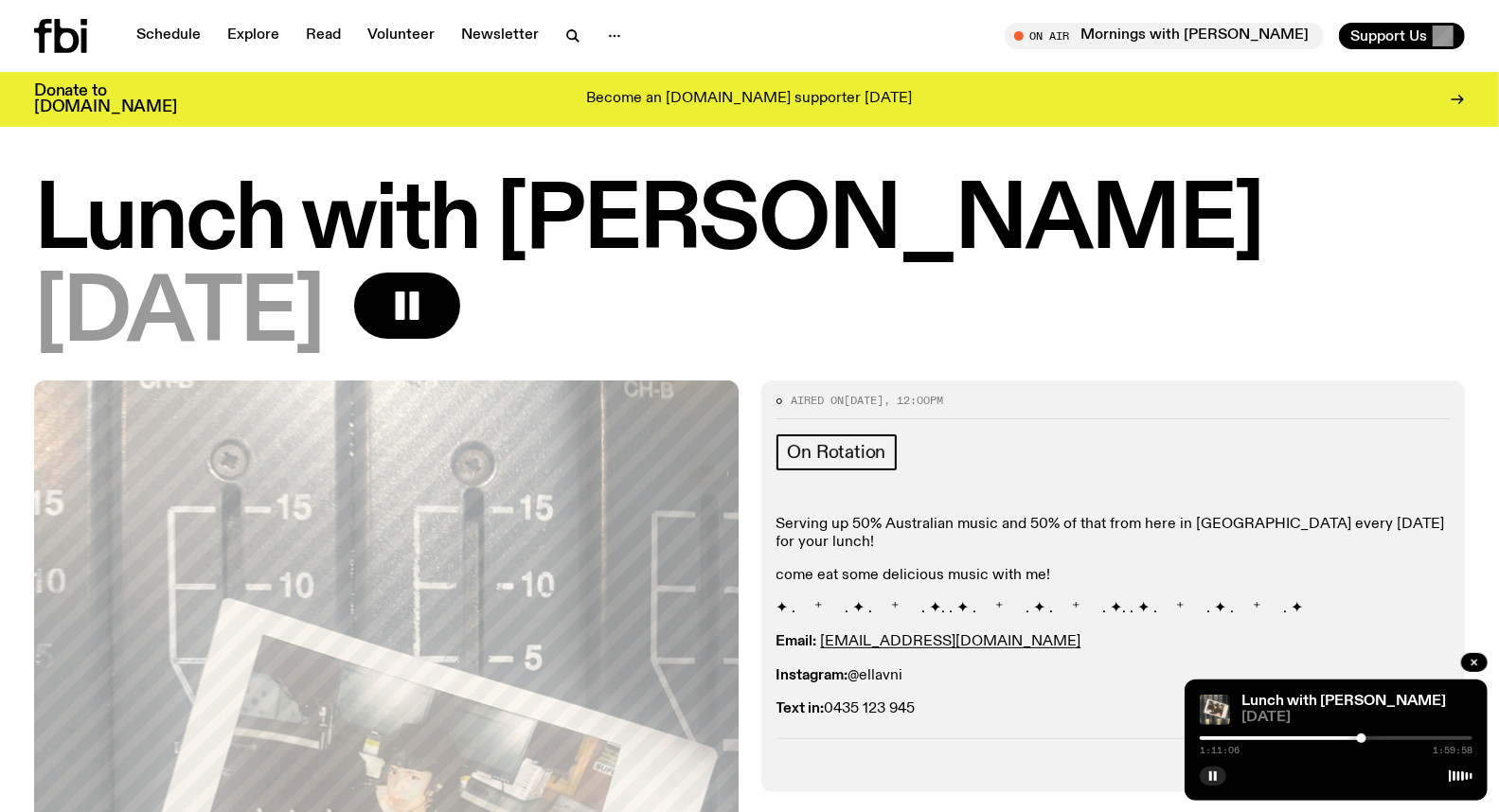
click at [1368, 741] on div at bounding box center [1335, 739] width 273 height 4
click at [1371, 737] on div at bounding box center [1368, 739] width 10 height 10
click at [1378, 739] on div at bounding box center [1335, 739] width 273 height 4
click at [1382, 740] on div at bounding box center [1379, 739] width 10 height 10
click at [1378, 740] on div at bounding box center [1378, 739] width 10 height 10
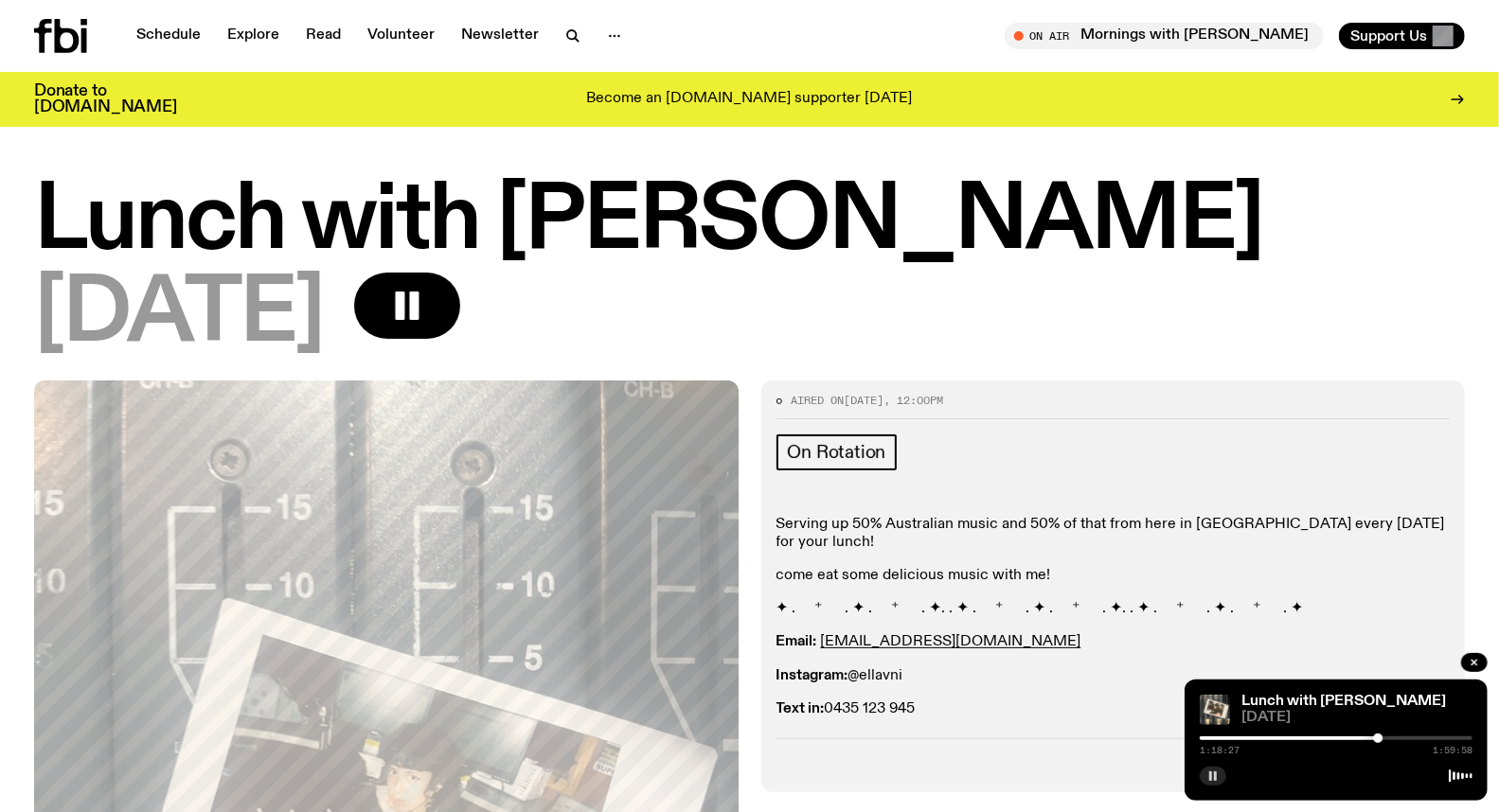
click at [1217, 776] on icon "button" at bounding box center [1213, 776] width 11 height 11
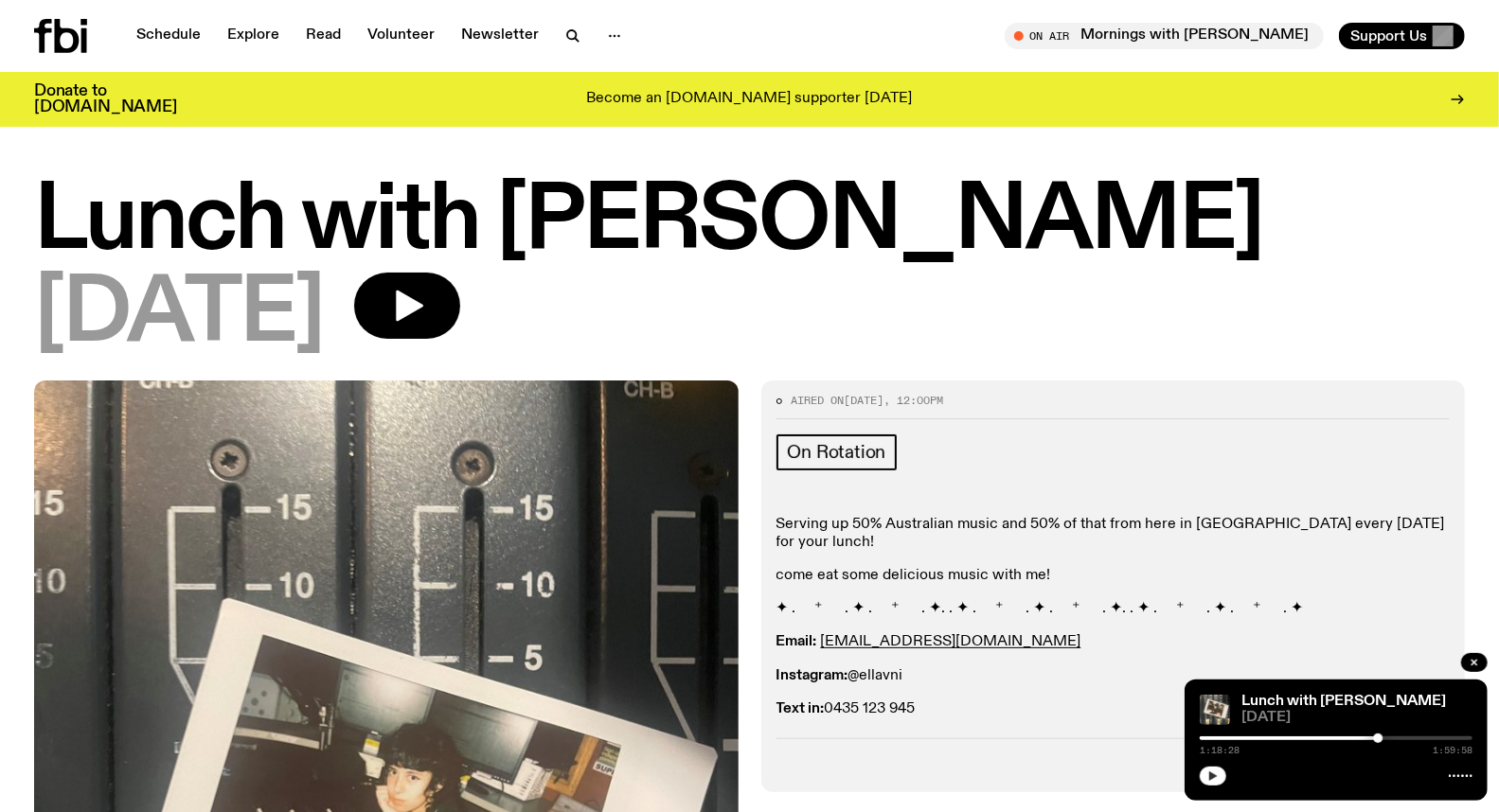
click at [1222, 780] on button "button" at bounding box center [1213, 776] width 27 height 19
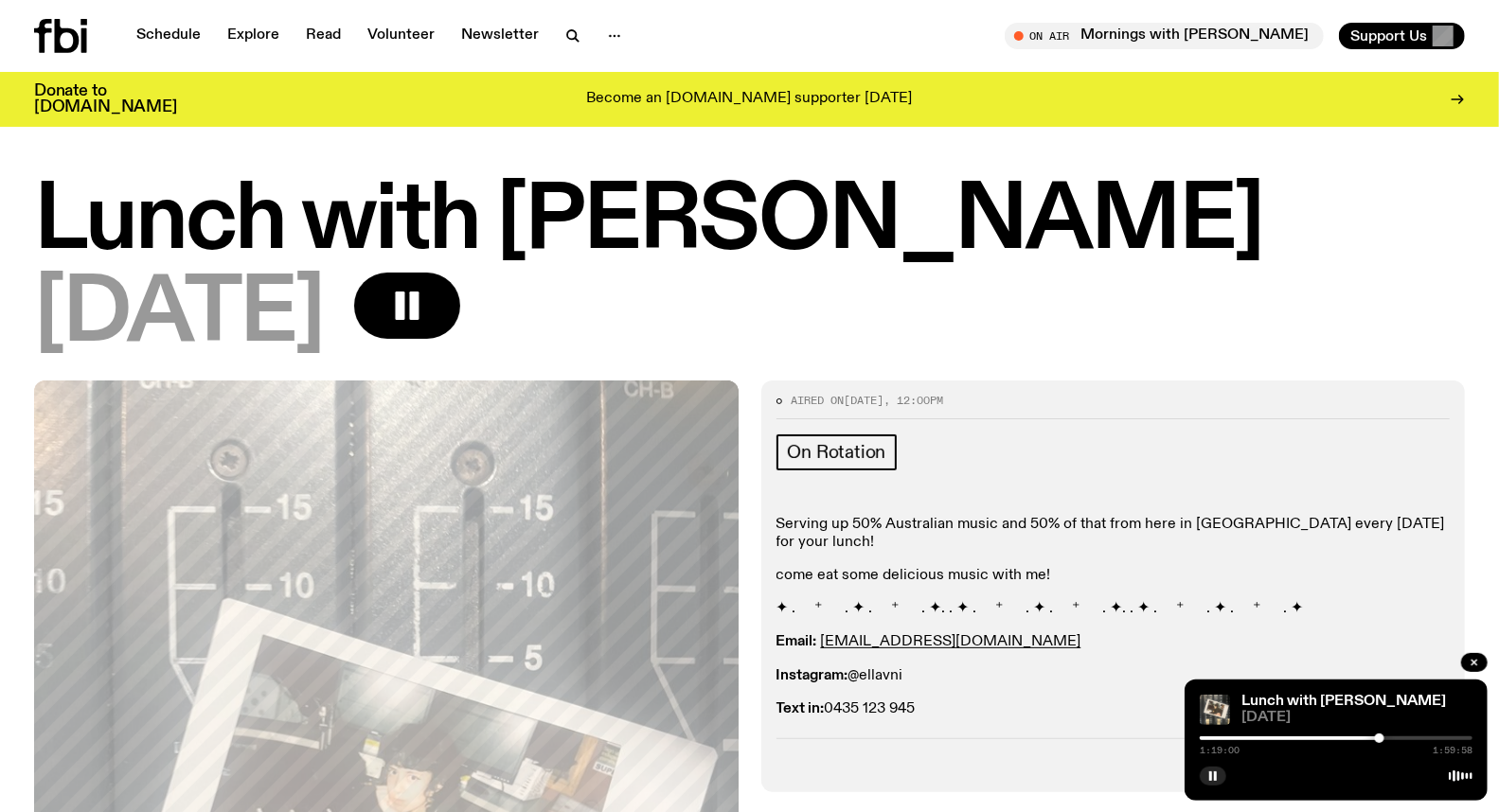
click at [1379, 739] on div at bounding box center [1380, 739] width 10 height 10
click at [1382, 739] on div at bounding box center [1380, 739] width 10 height 10
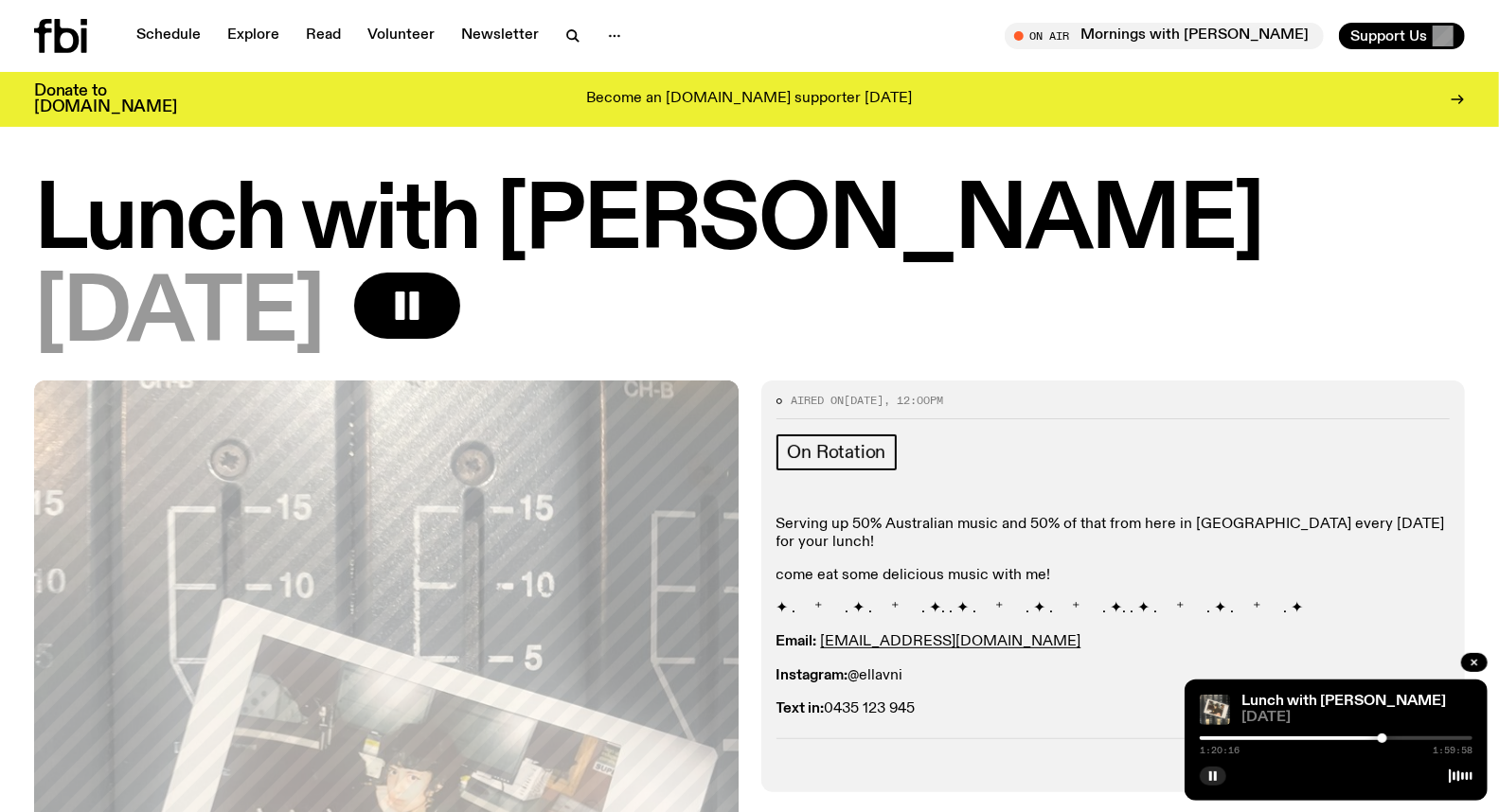
click at [1382, 739] on div at bounding box center [1383, 739] width 10 height 10
click at [1378, 740] on div at bounding box center [1383, 739] width 10 height 10
click at [1378, 737] on div at bounding box center [1379, 739] width 10 height 10
click at [1379, 737] on div at bounding box center [1380, 739] width 10 height 10
click at [1385, 739] on div at bounding box center [1383, 739] width 10 height 10
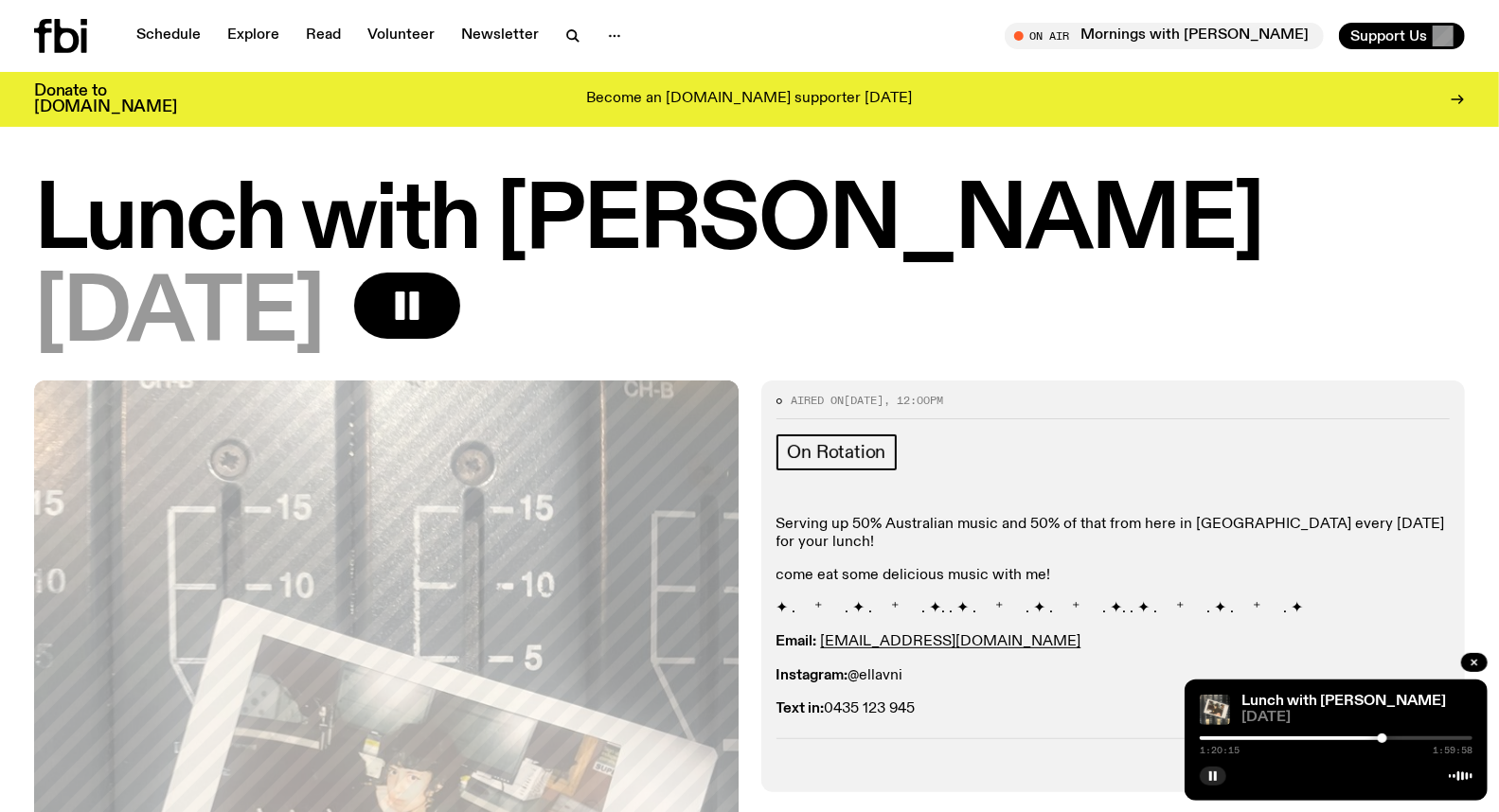
click at [1382, 739] on div at bounding box center [1383, 739] width 10 height 10
click at [1383, 739] on div at bounding box center [1383, 739] width 10 height 10
click at [1383, 740] on div at bounding box center [1383, 739] width 10 height 10
click at [1384, 740] on div at bounding box center [1383, 739] width 10 height 10
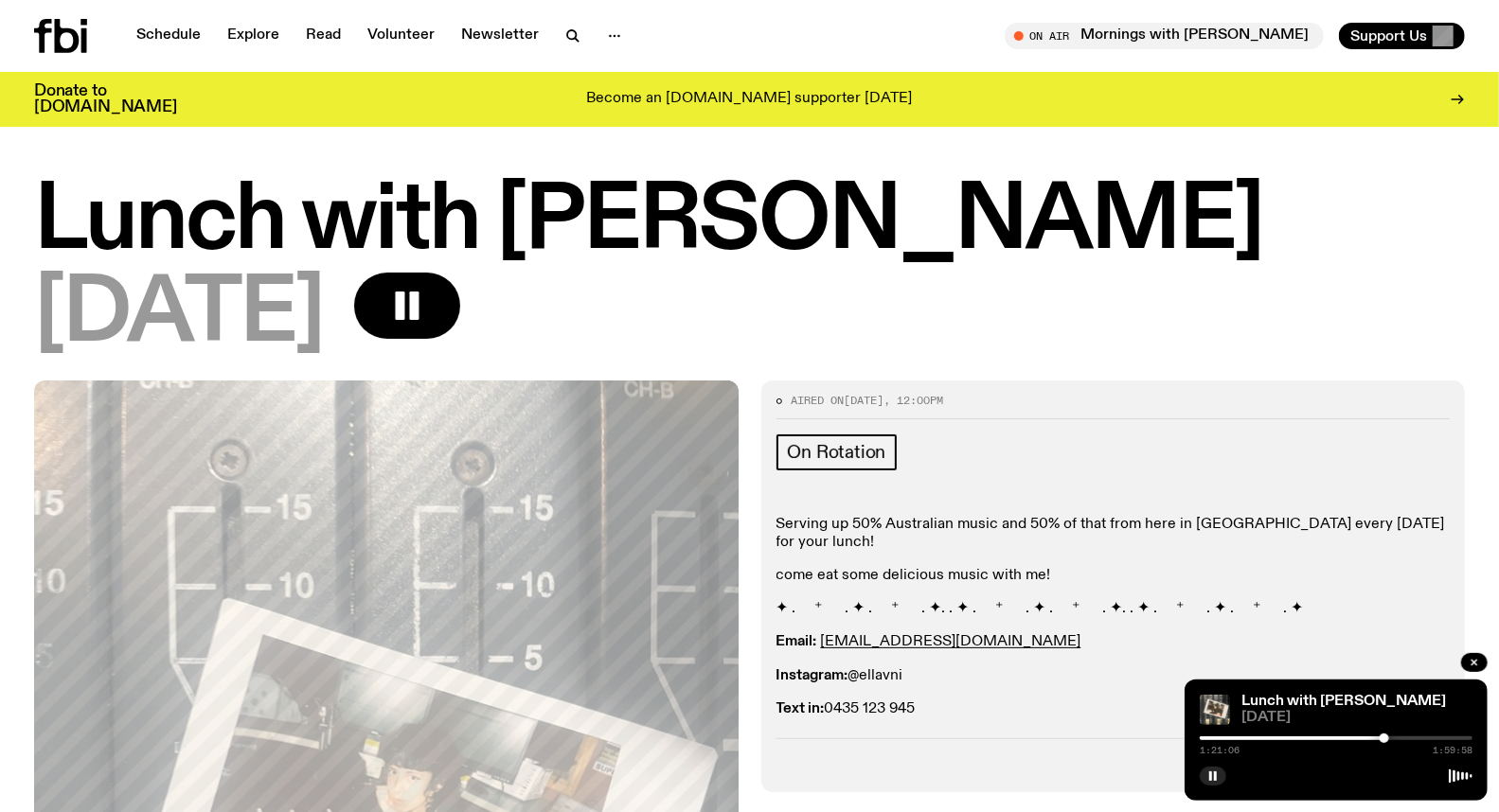
click at [1384, 739] on div at bounding box center [1384, 739] width 10 height 10
click at [1386, 737] on div at bounding box center [1386, 739] width 10 height 10
click at [1382, 737] on div at bounding box center [1383, 739] width 10 height 10
click at [1390, 737] on div at bounding box center [1335, 739] width 273 height 4
click at [1393, 739] on div at bounding box center [1390, 739] width 10 height 10
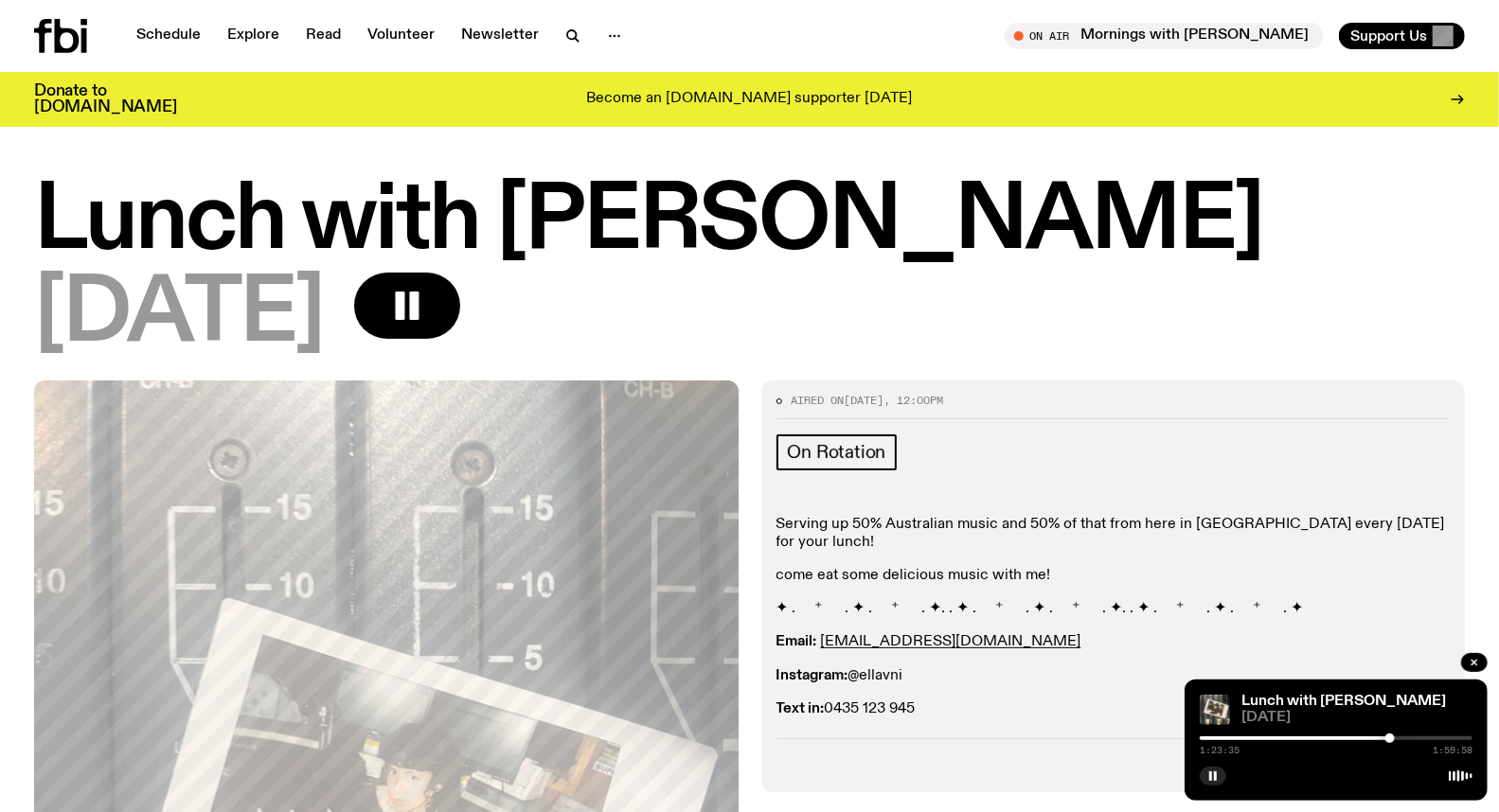
click at [1390, 739] on div at bounding box center [1390, 739] width 10 height 10
click at [1390, 742] on div at bounding box center [1390, 739] width 10 height 10
click at [1392, 741] on div at bounding box center [1390, 739] width 10 height 10
click at [1392, 740] on div at bounding box center [1392, 739] width 10 height 10
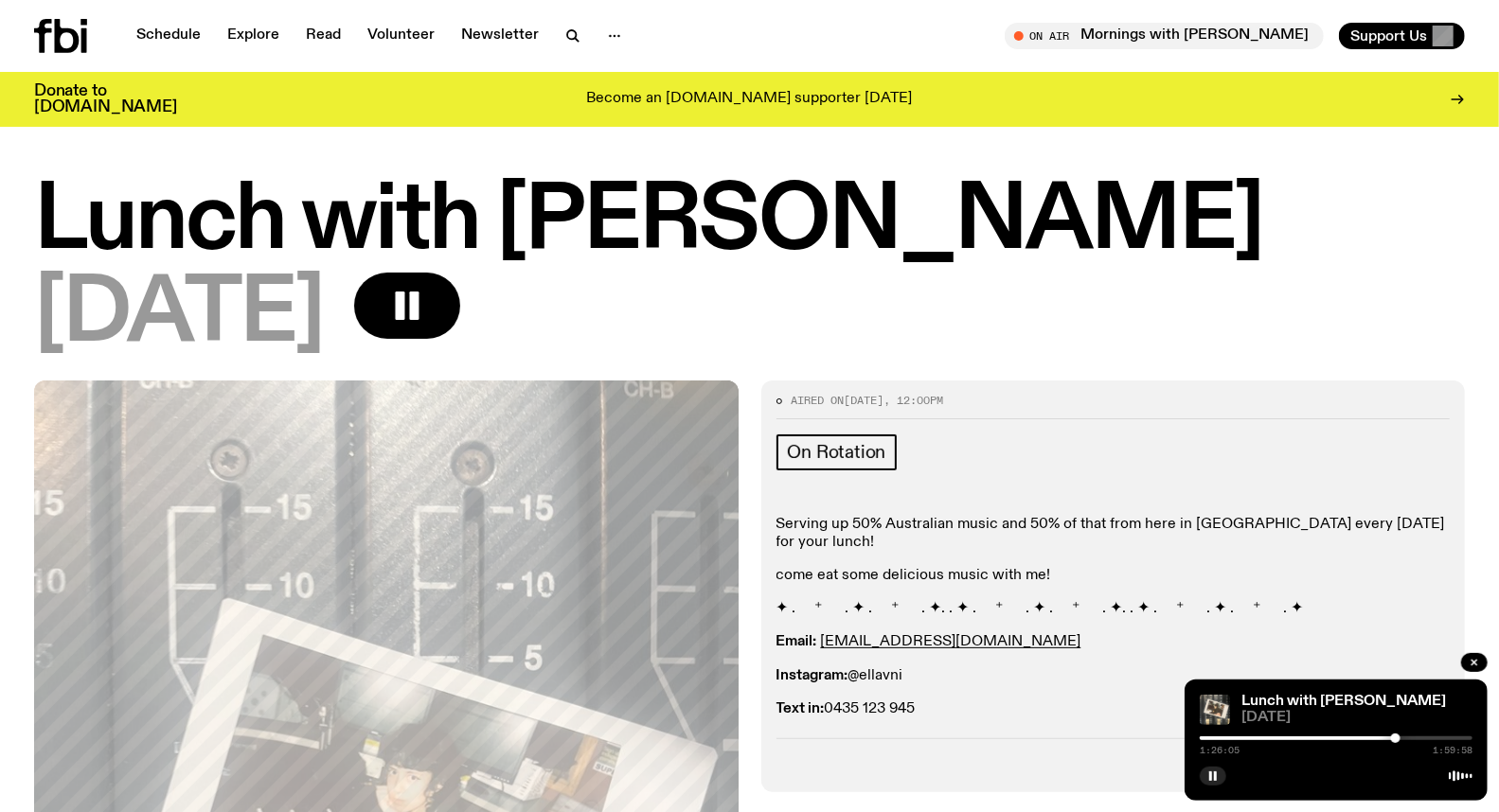
click at [1395, 737] on div at bounding box center [1395, 739] width 10 height 10
click at [1398, 737] on div at bounding box center [1395, 739] width 10 height 10
click at [1401, 737] on div at bounding box center [1398, 739] width 10 height 10
click at [1397, 737] on div at bounding box center [1401, 739] width 10 height 10
click at [1397, 737] on div at bounding box center [1397, 739] width 10 height 10
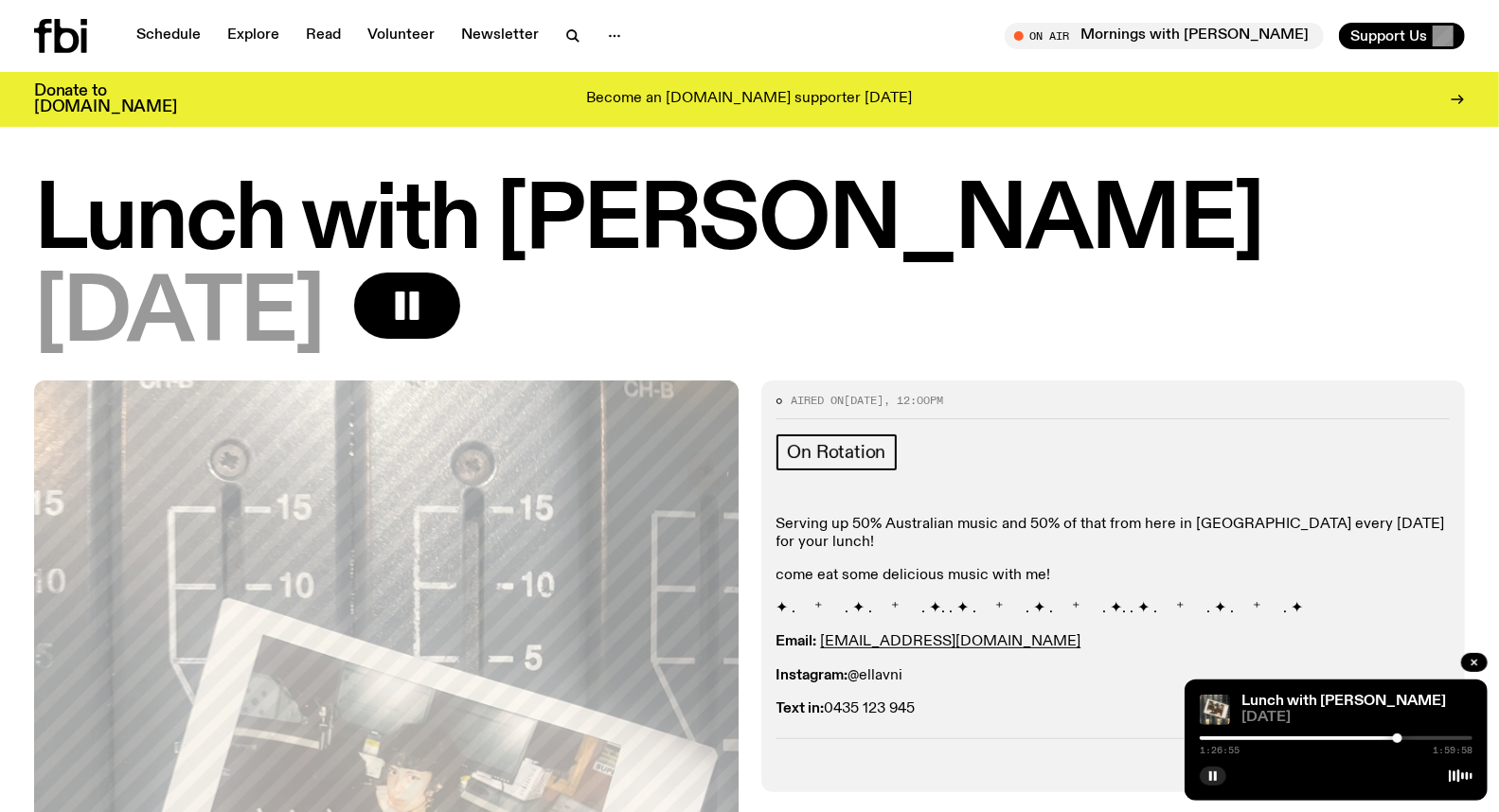
click at [1401, 737] on div at bounding box center [1397, 739] width 10 height 10
click at [1396, 739] on div at bounding box center [1396, 739] width 10 height 10
click at [1399, 739] on div at bounding box center [1396, 739] width 10 height 10
click at [1399, 737] on div at bounding box center [1399, 739] width 10 height 10
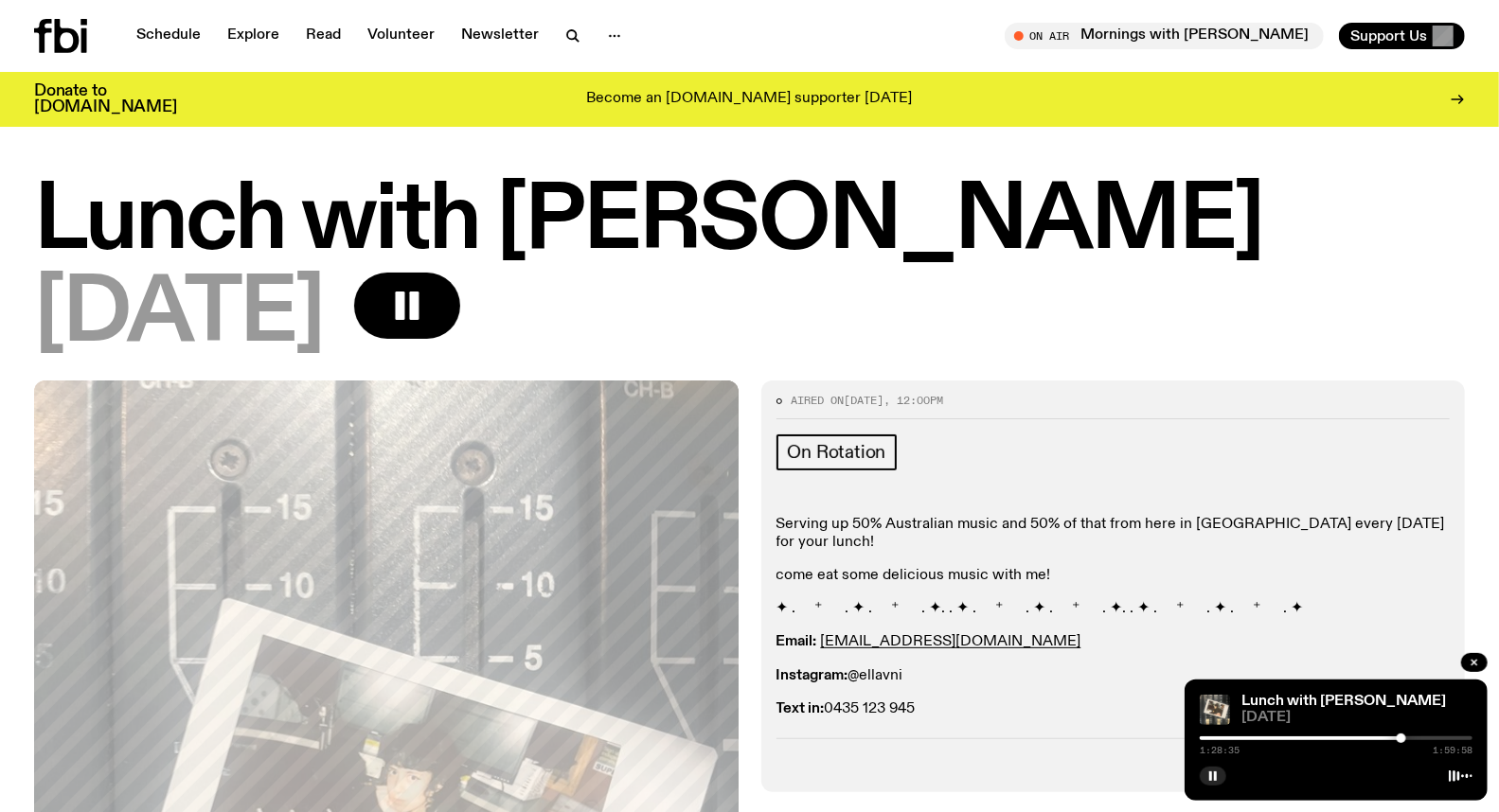
click at [1401, 737] on div at bounding box center [1401, 739] width 10 height 10
click at [1403, 737] on div at bounding box center [1401, 739] width 10 height 10
click at [1404, 739] on div at bounding box center [1403, 739] width 10 height 10
click at [1405, 739] on div at bounding box center [1404, 739] width 10 height 10
click at [1407, 739] on div at bounding box center [1407, 739] width 10 height 10
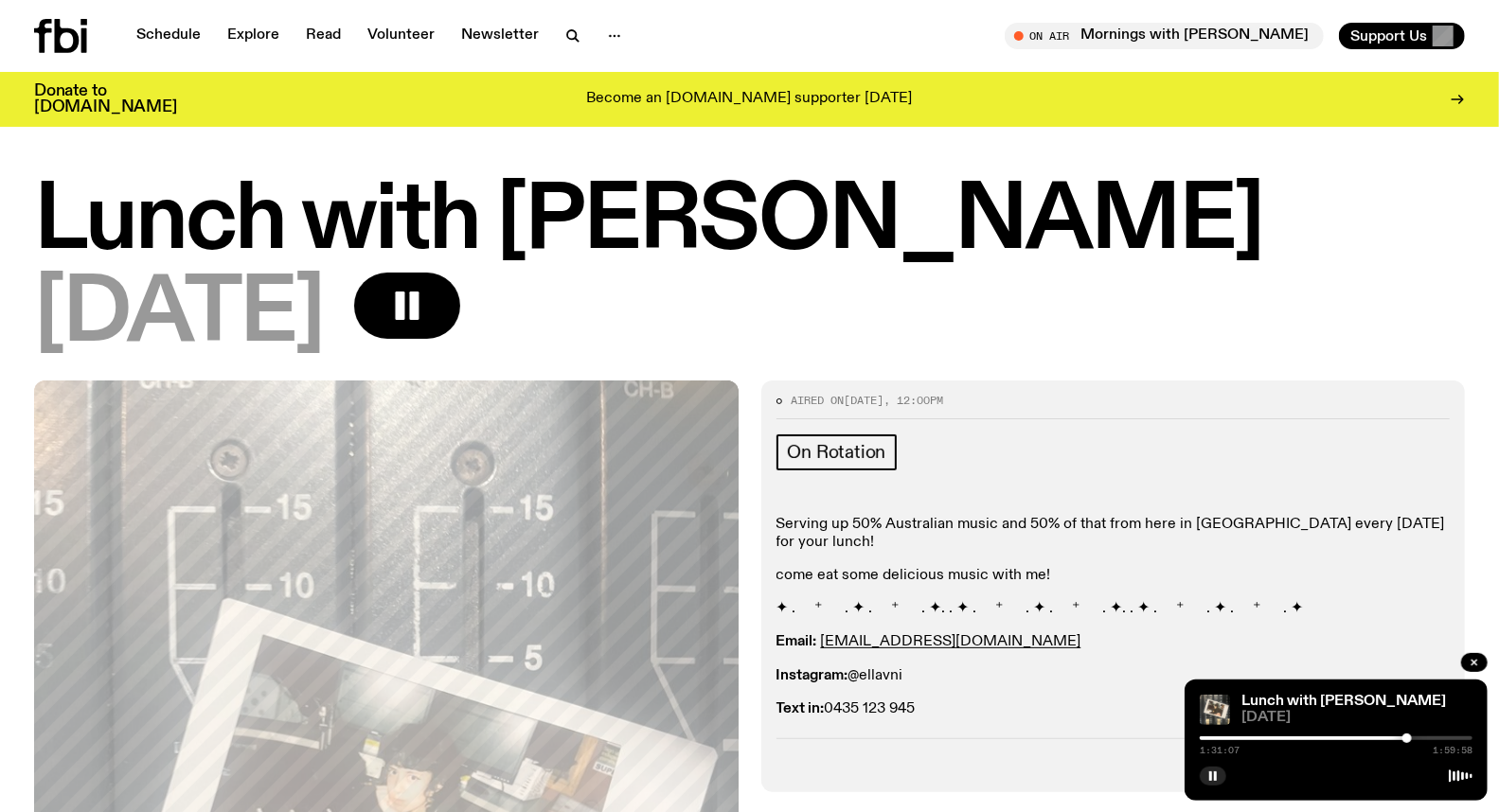
click at [1411, 739] on div at bounding box center [1407, 739] width 10 height 10
click at [1415, 739] on div at bounding box center [1335, 739] width 273 height 4
click at [1418, 737] on div at bounding box center [1415, 739] width 10 height 10
click at [1422, 737] on div at bounding box center [1422, 739] width 10 height 10
click at [1424, 737] on div at bounding box center [1424, 739] width 10 height 10
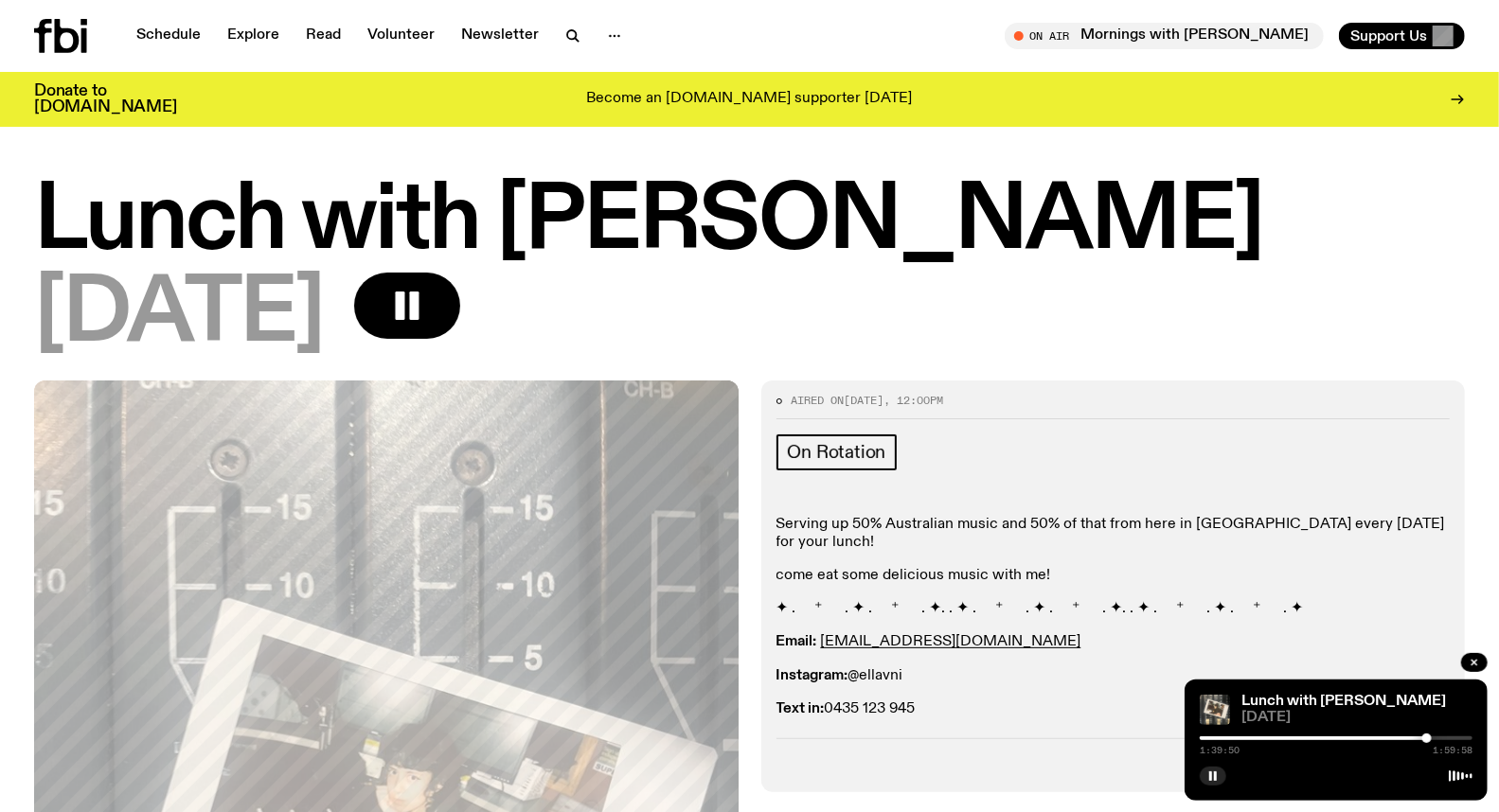
click at [1427, 737] on div at bounding box center [1427, 739] width 10 height 10
click at [1430, 737] on div at bounding box center [1427, 739] width 10 height 10
click at [1425, 739] on div at bounding box center [1430, 739] width 10 height 10
click at [1425, 739] on div at bounding box center [1425, 739] width 10 height 10
click at [1427, 739] on div at bounding box center [1427, 739] width 10 height 10
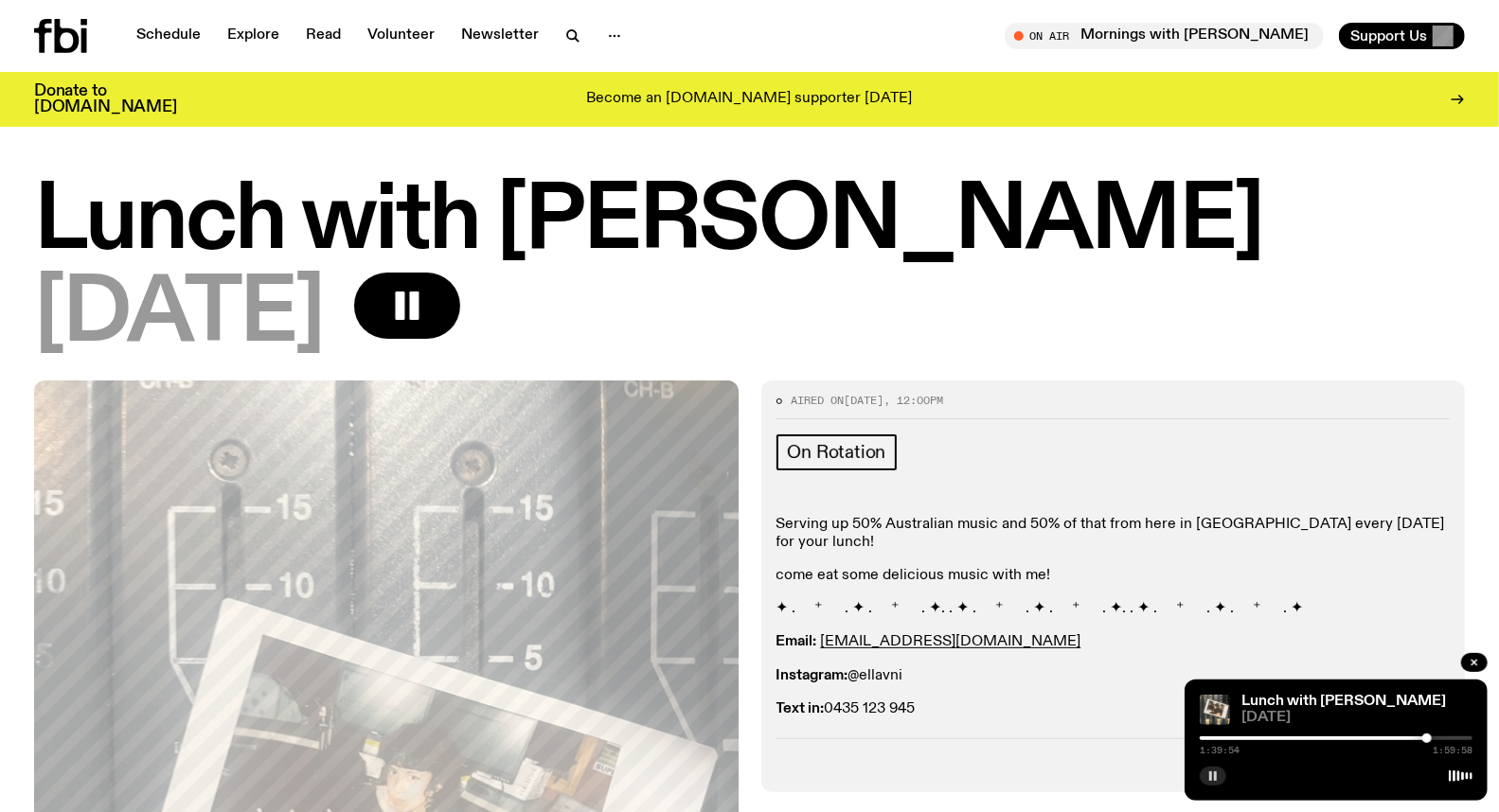
click at [1209, 769] on button "button" at bounding box center [1213, 776] width 27 height 19
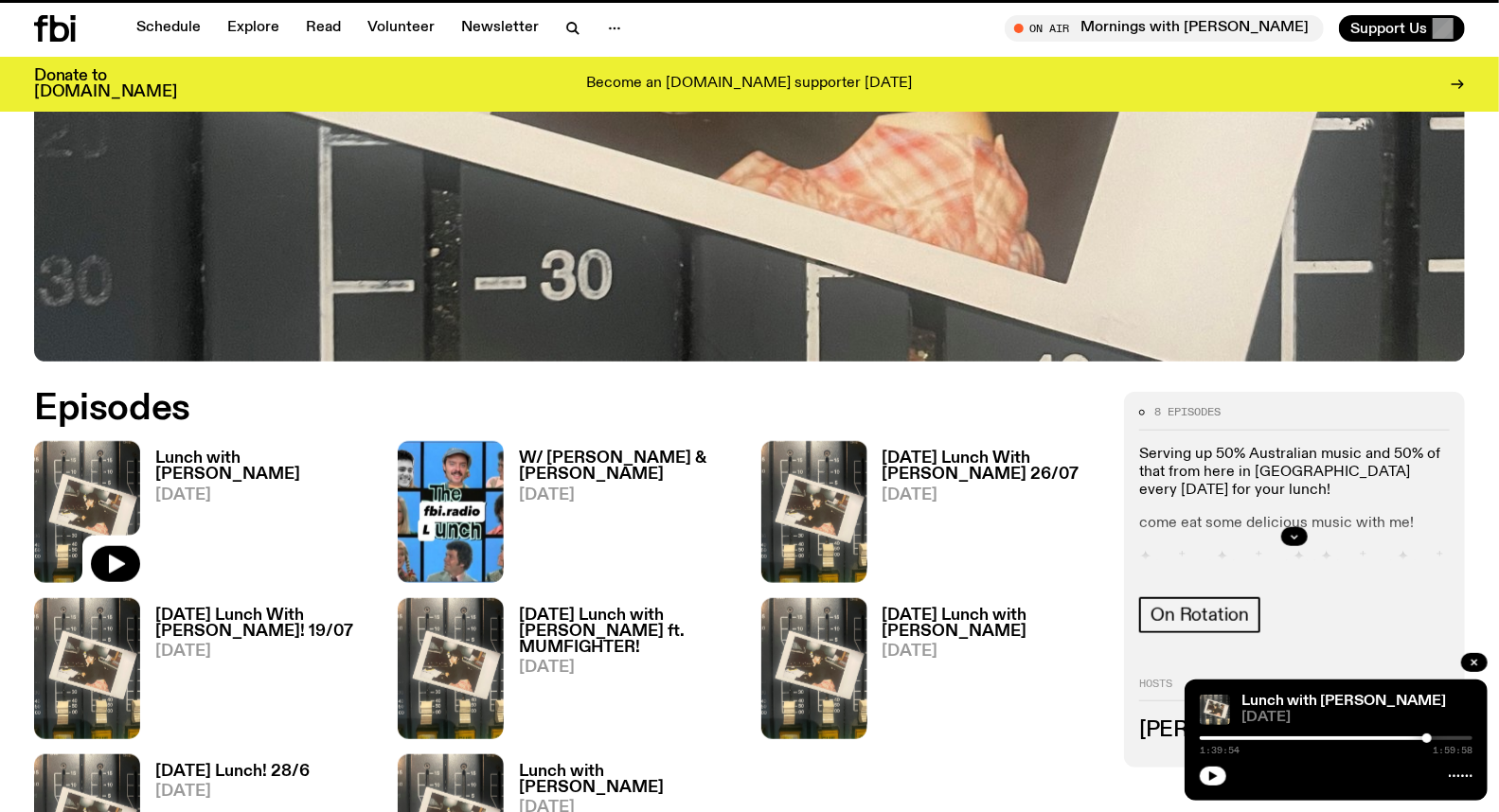
scroll to position [711, 0]
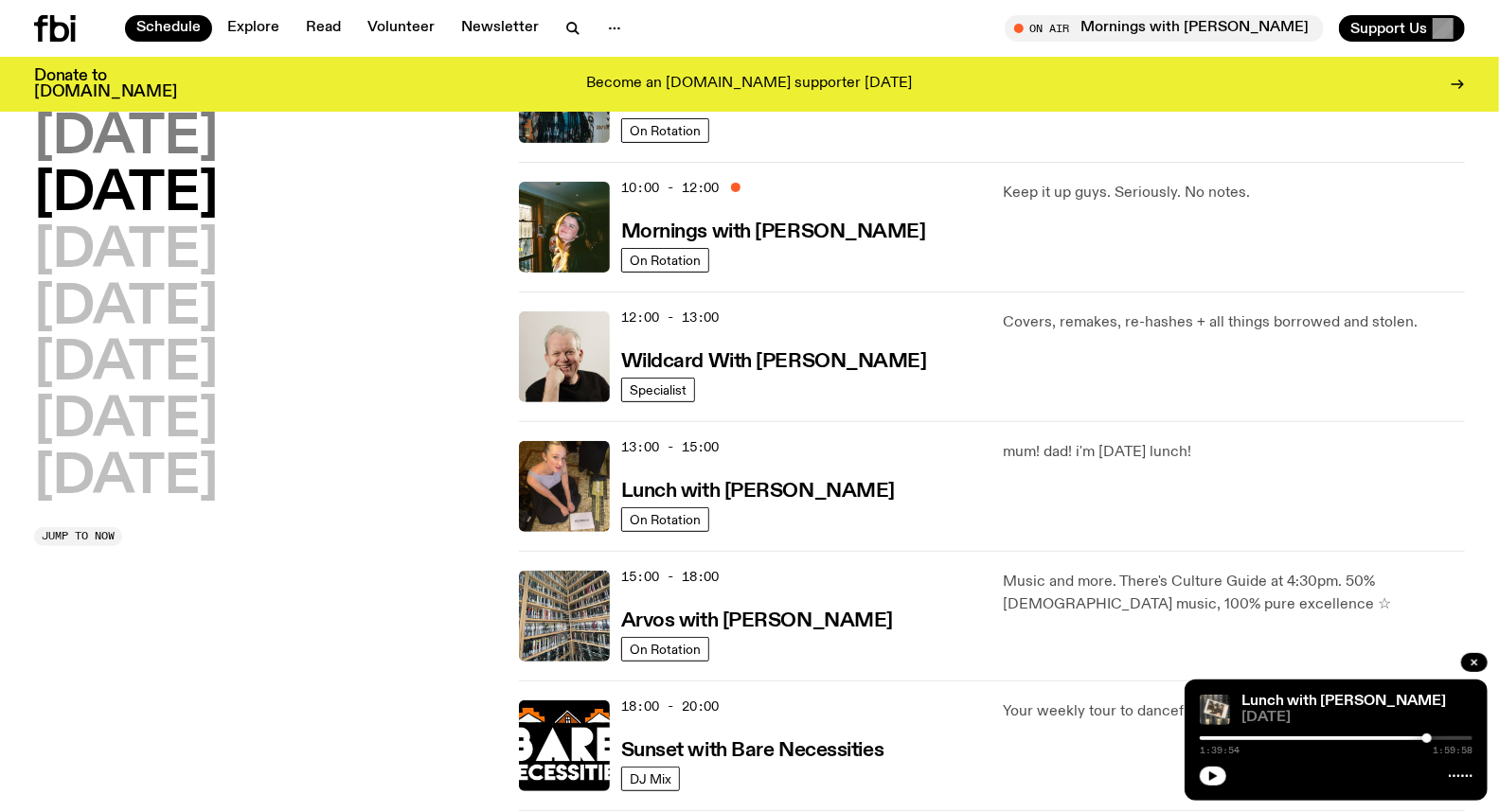
click at [136, 135] on h2 "[DATE]" at bounding box center [126, 138] width 184 height 53
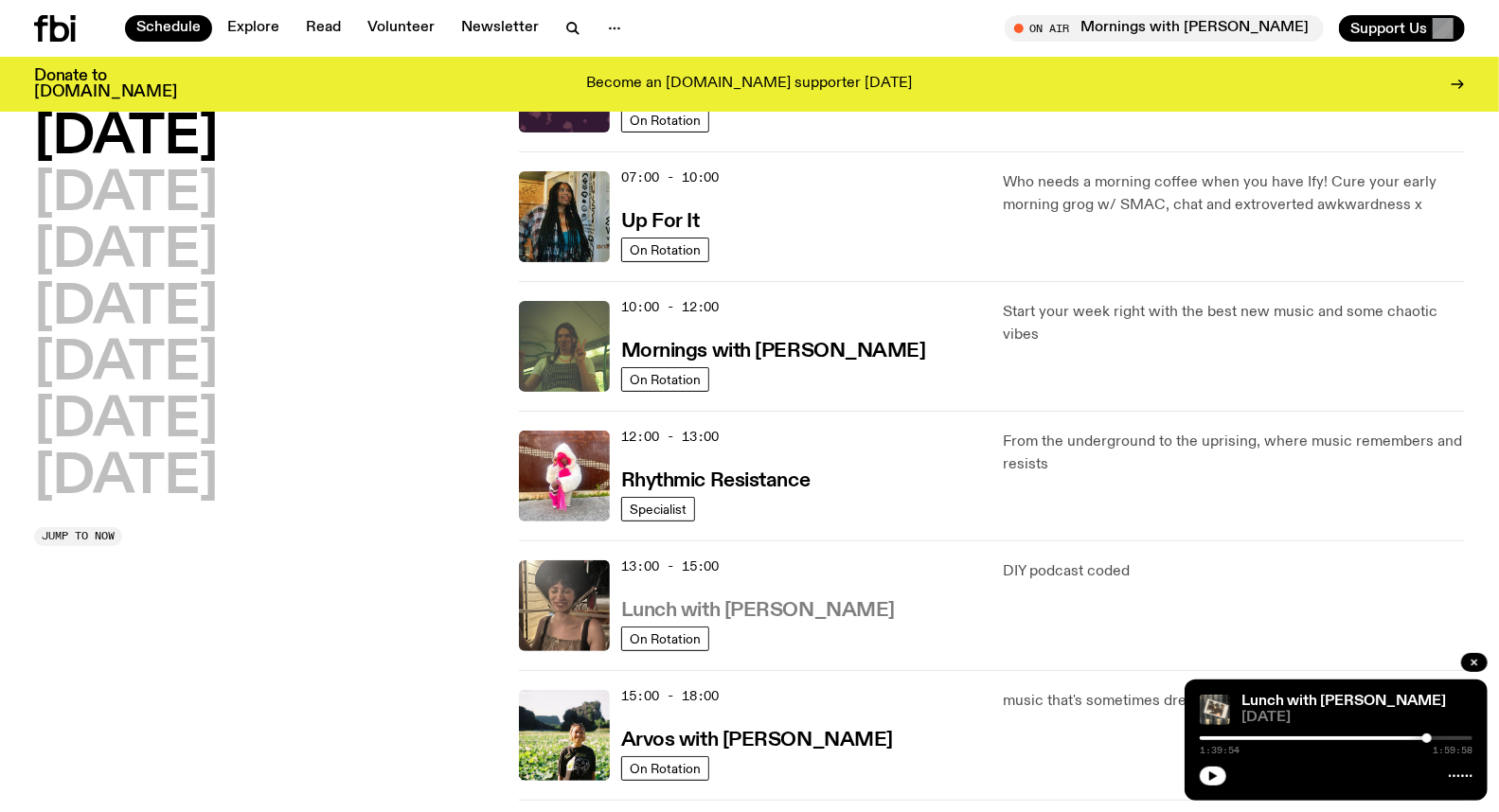
scroll to position [262, 0]
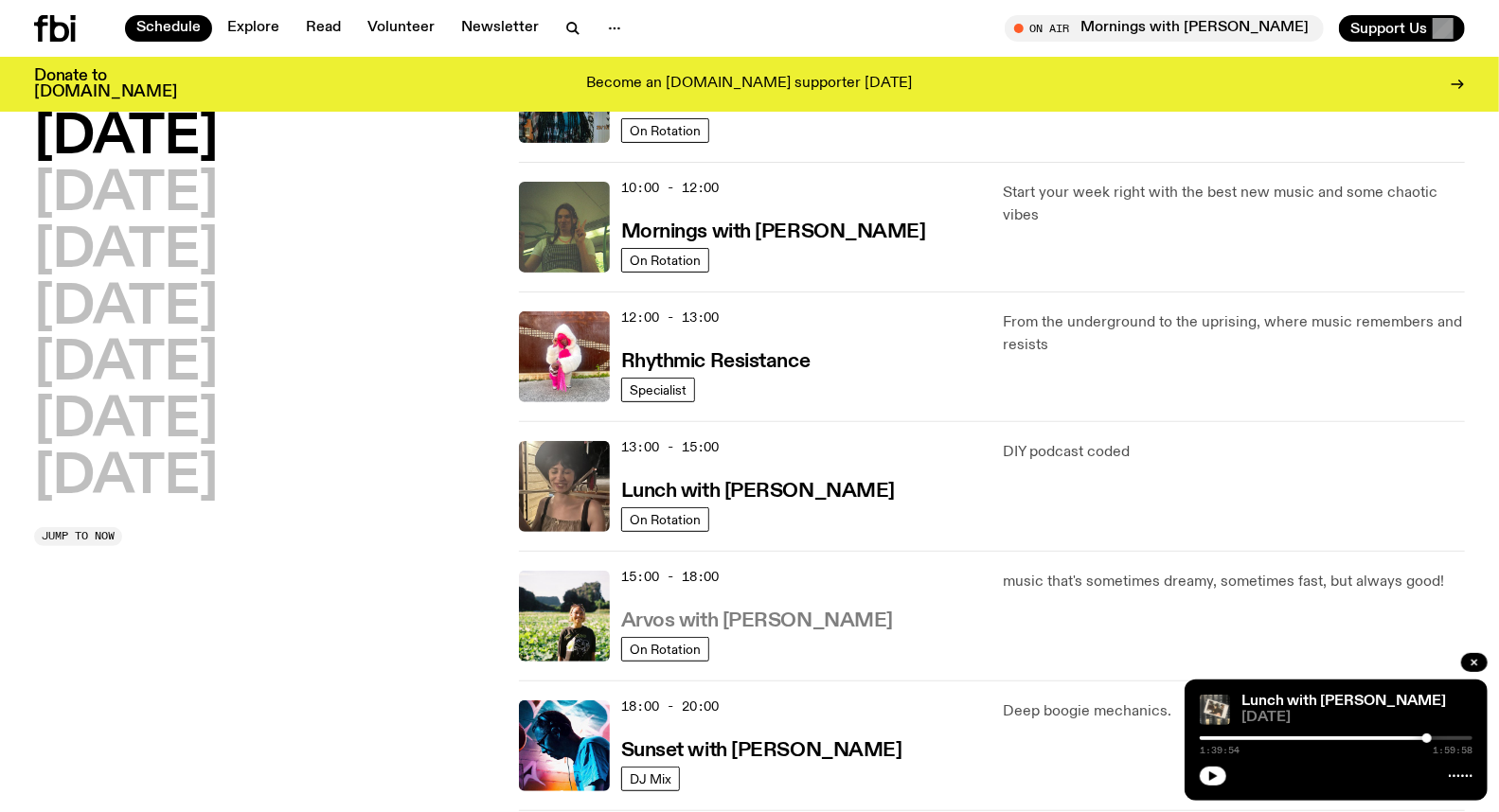
click at [707, 621] on h3 "Arvos with [PERSON_NAME]" at bounding box center [757, 621] width 272 height 20
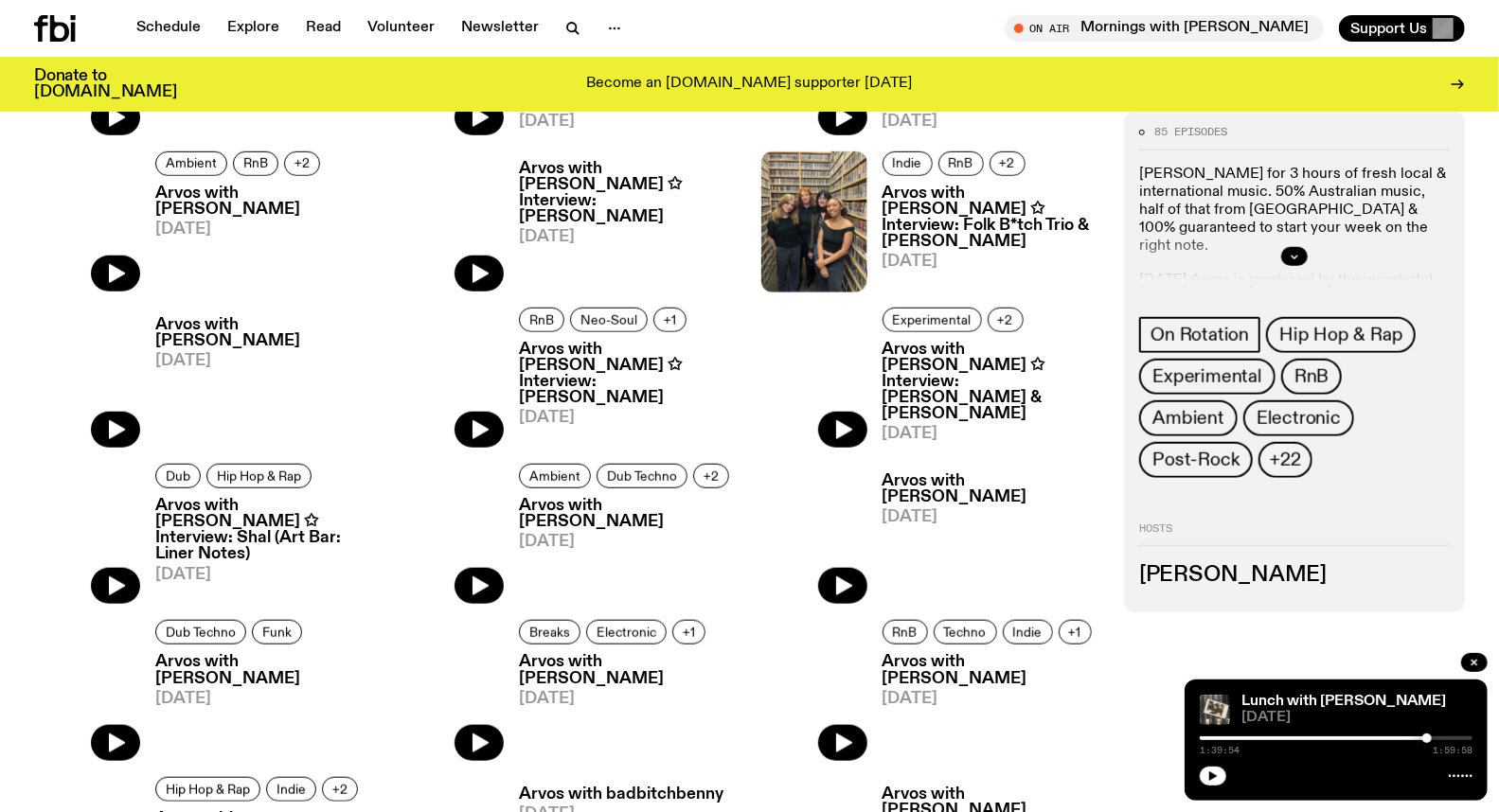
scroll to position [830, 0]
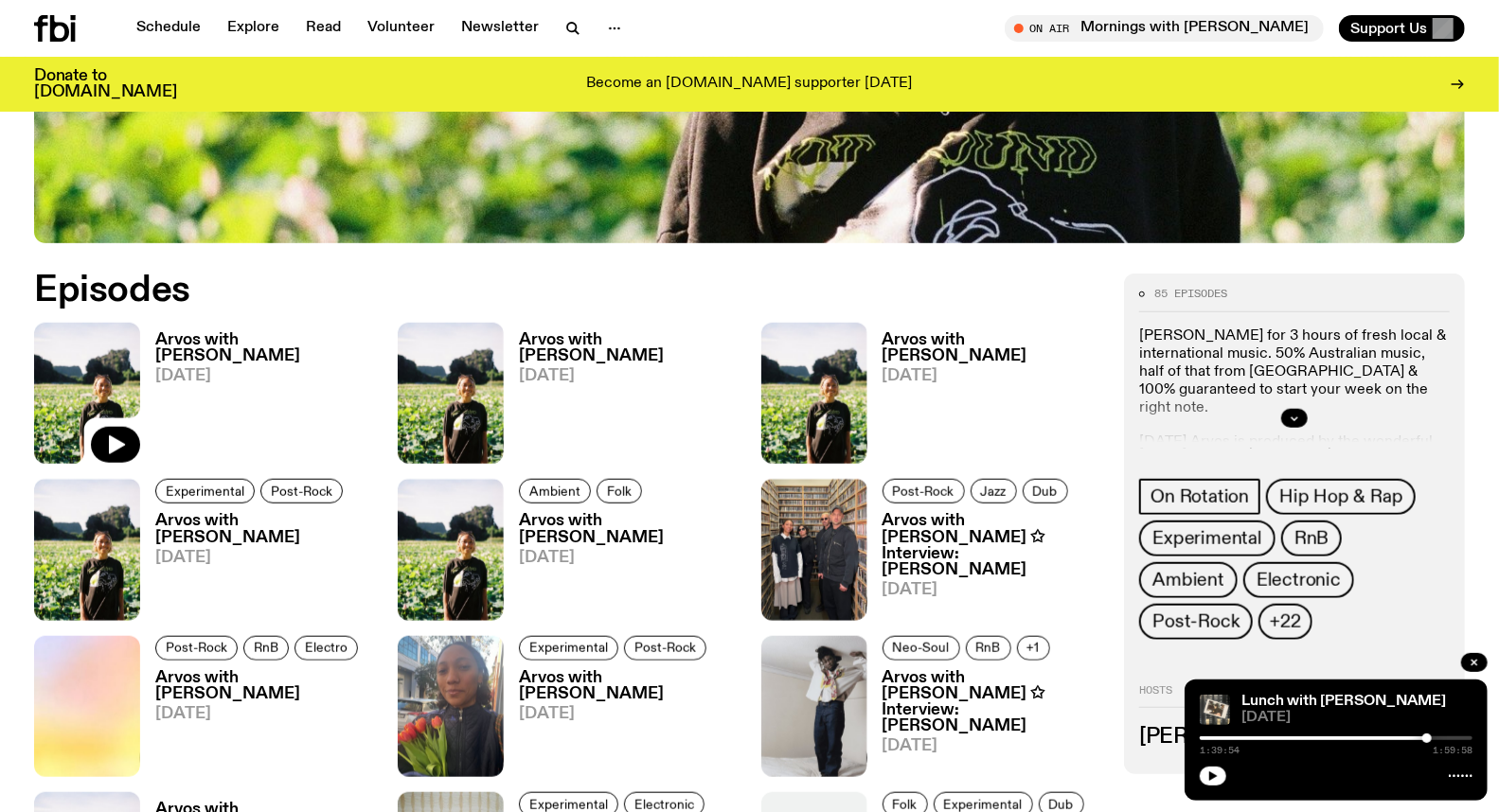
click at [90, 409] on img at bounding box center [87, 393] width 106 height 141
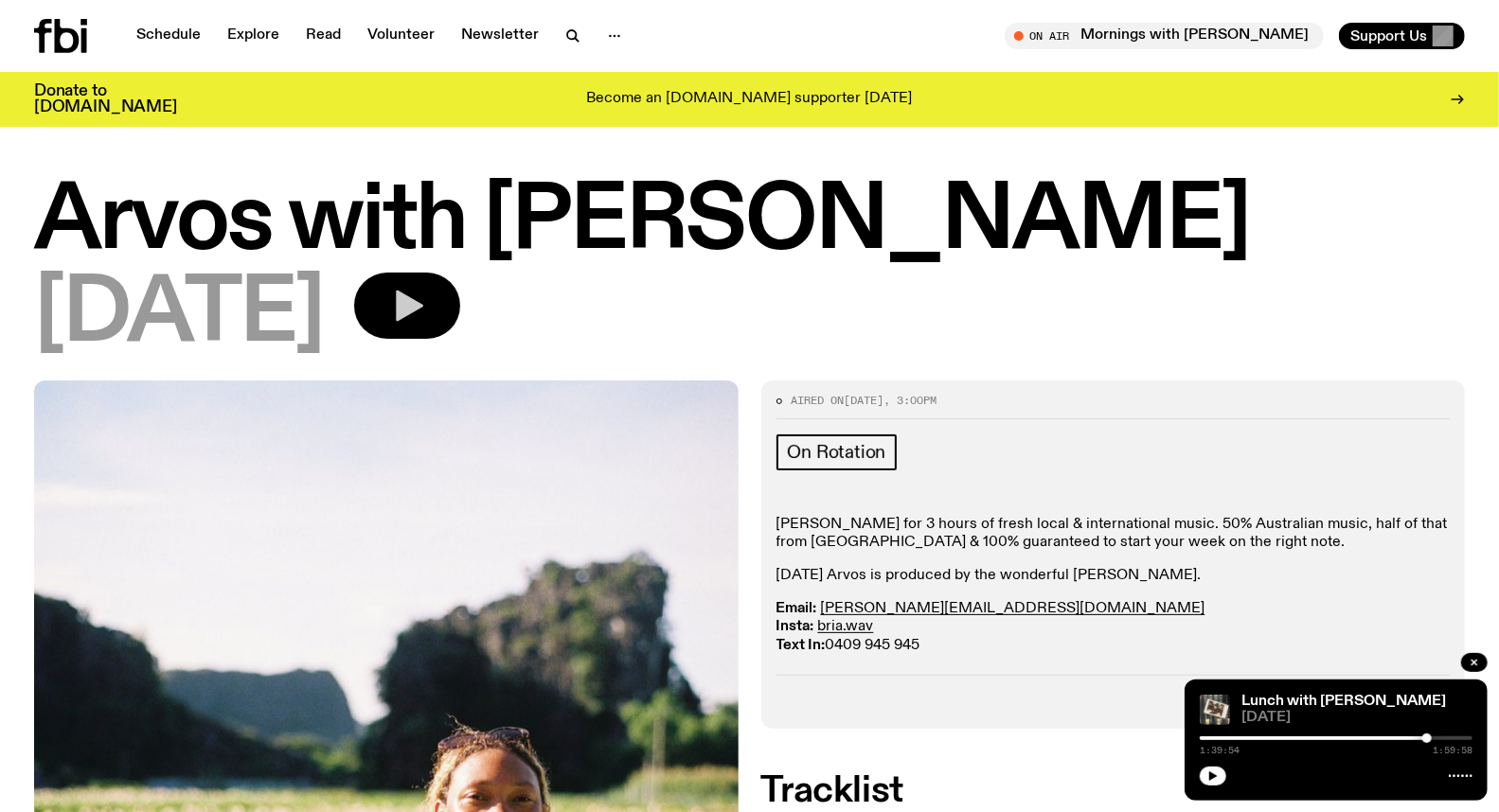
click at [443, 324] on button "button" at bounding box center [406, 306] width 106 height 67
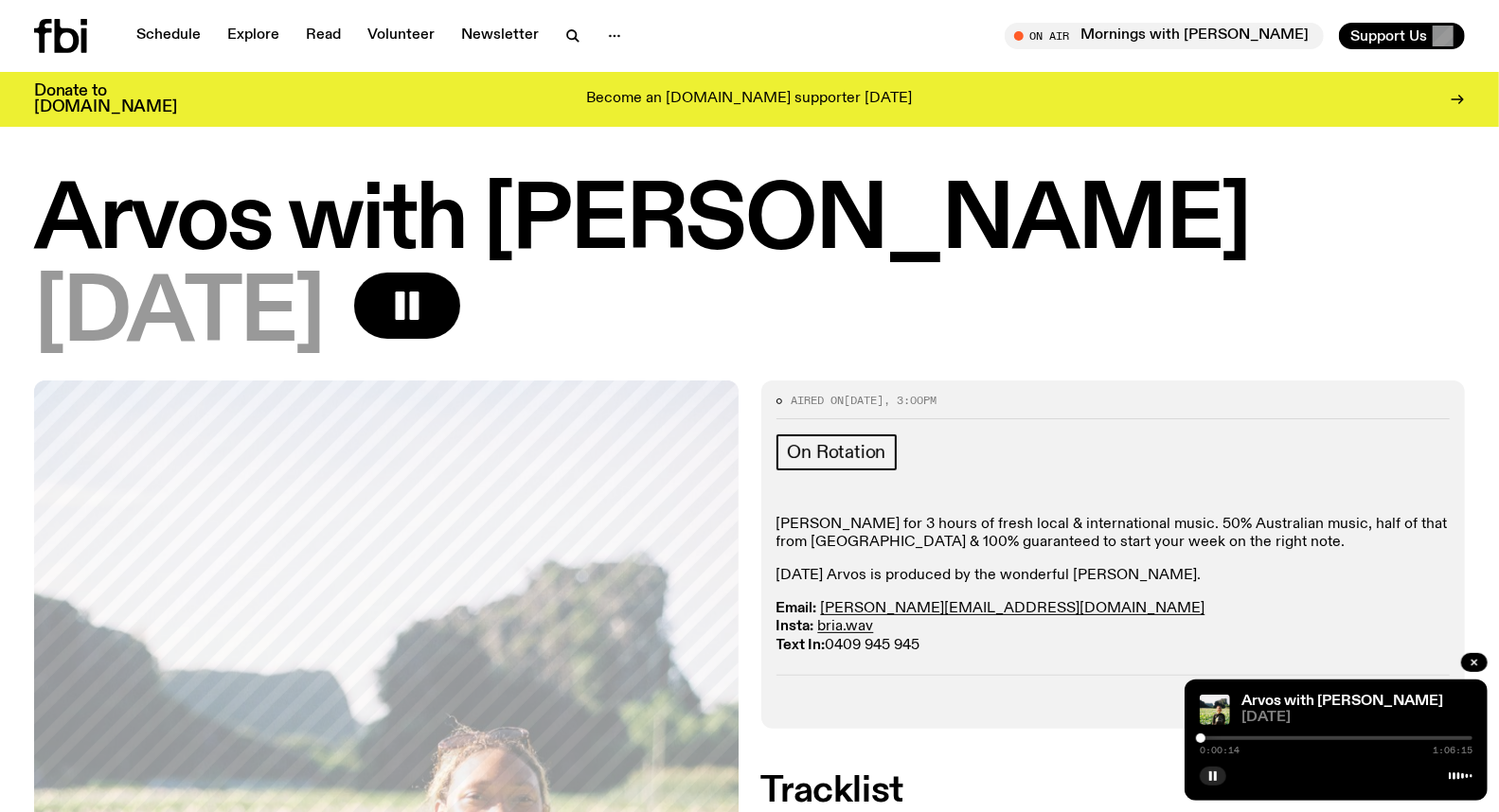
click at [1202, 741] on div at bounding box center [1200, 739] width 10 height 10
click at [1204, 741] on div at bounding box center [1204, 739] width 10 height 10
click at [1207, 741] on div at bounding box center [1204, 739] width 10 height 10
click at [1210, 739] on div at bounding box center [1210, 739] width 10 height 10
click at [1213, 741] on div at bounding box center [1210, 739] width 10 height 10
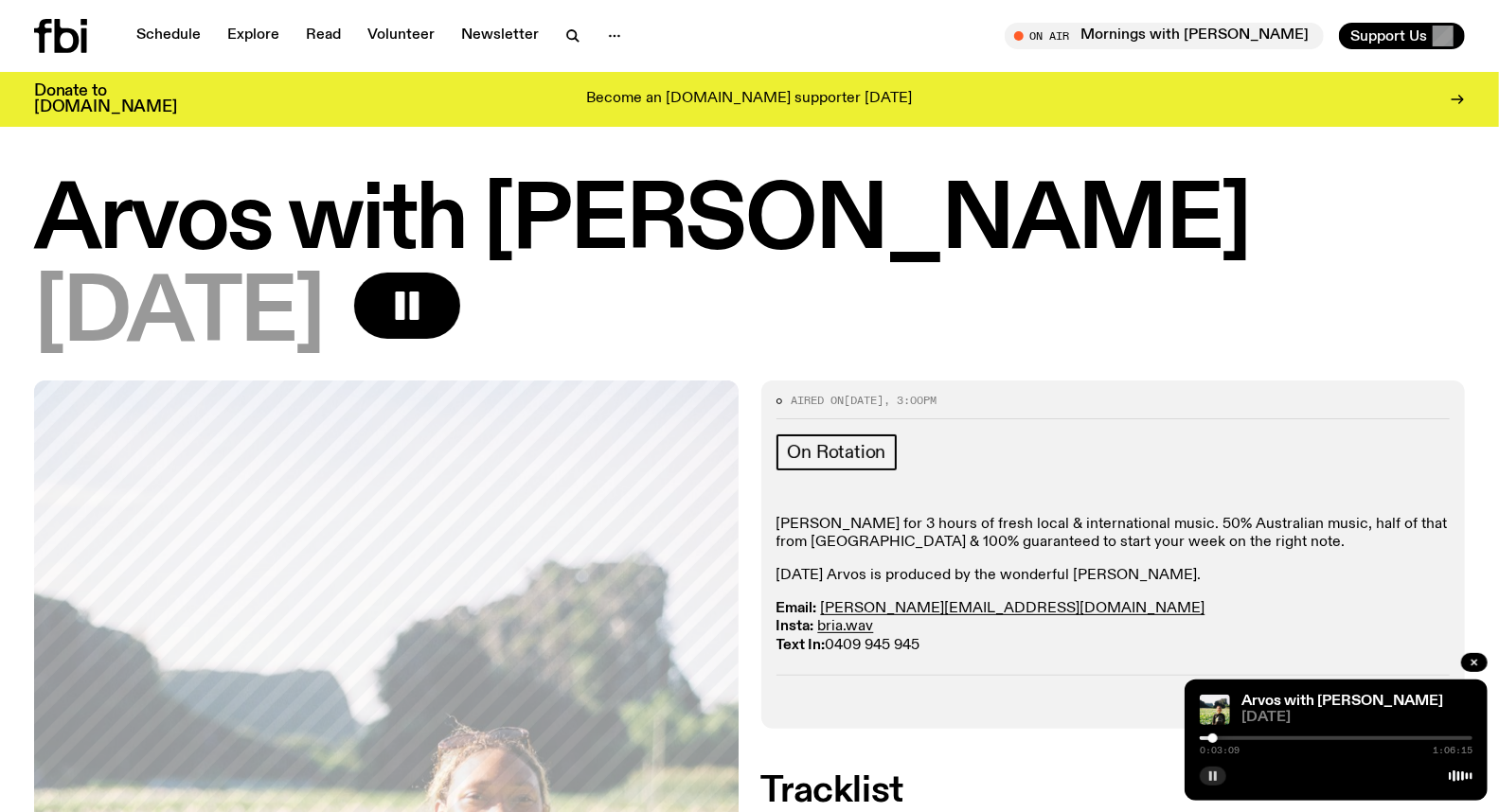
click at [1216, 772] on rect "button" at bounding box center [1215, 776] width 3 height 10
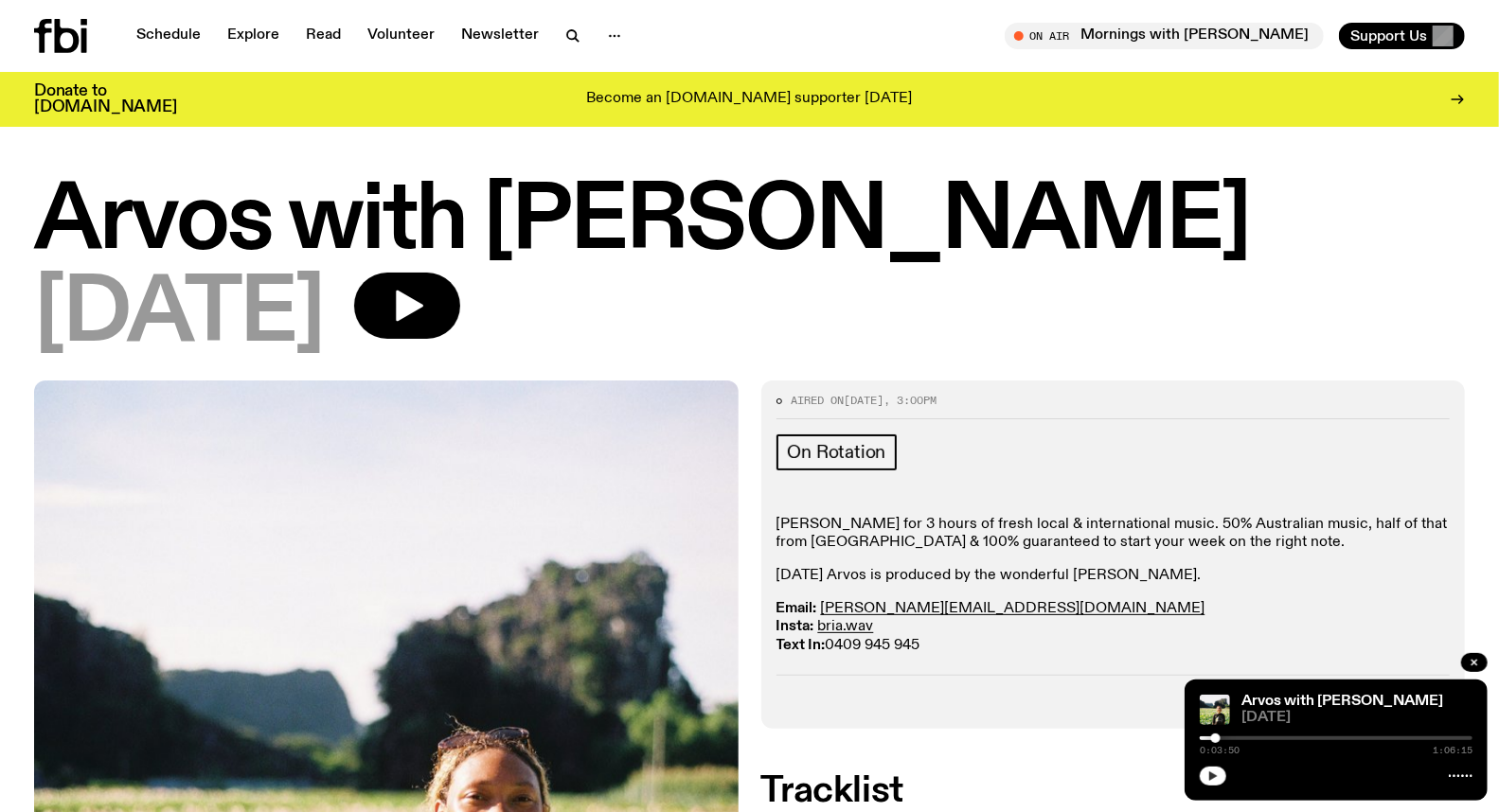
click at [1216, 739] on div at bounding box center [1216, 739] width 10 height 10
click at [1212, 779] on icon "button" at bounding box center [1213, 776] width 9 height 10
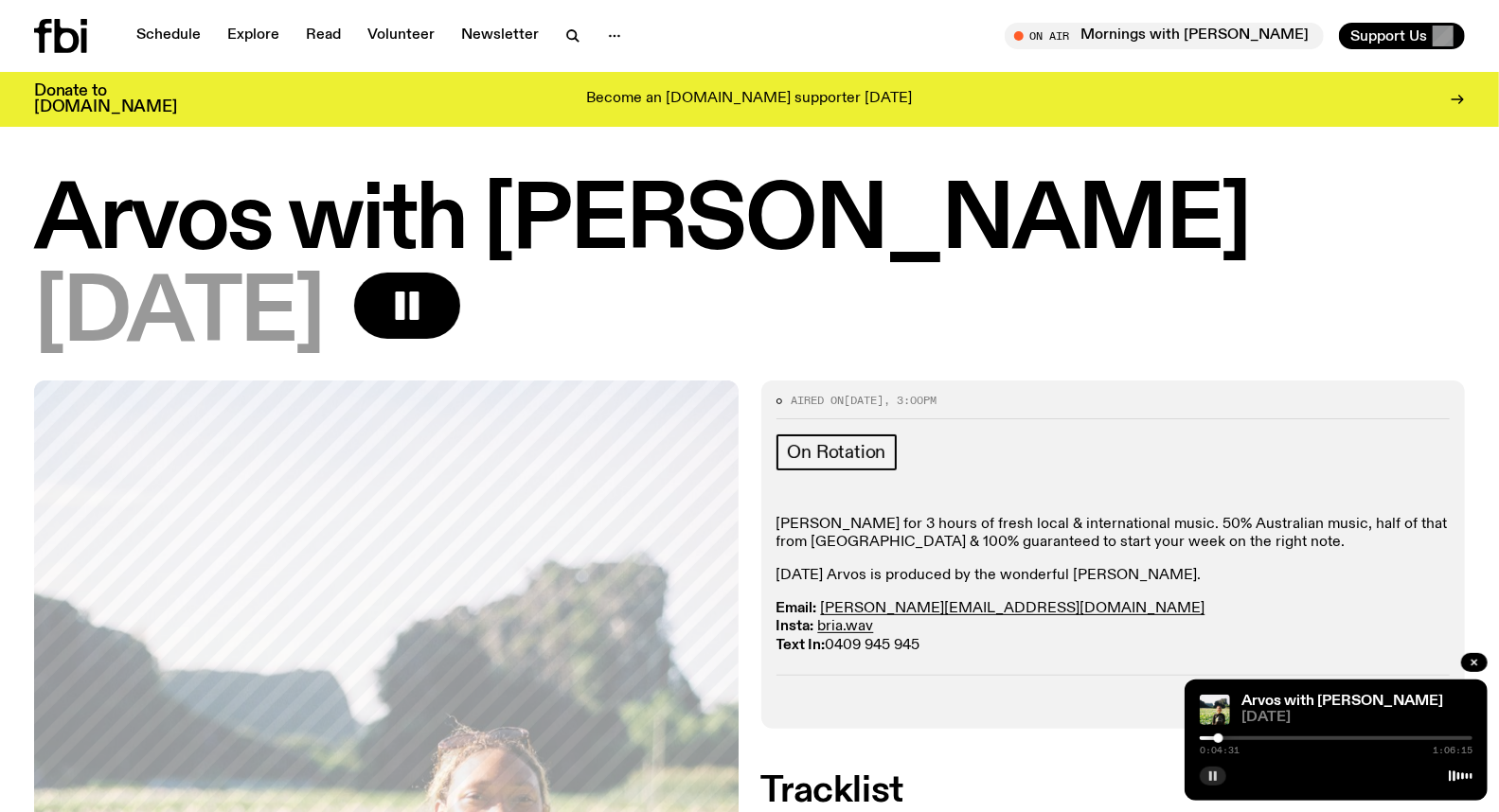
click at [1218, 737] on div at bounding box center [1218, 739] width 10 height 10
click at [1221, 740] on div at bounding box center [1218, 739] width 10 height 10
click at [1225, 739] on div at bounding box center [1221, 739] width 10 height 10
click at [1228, 741] on div at bounding box center [1228, 739] width 10 height 10
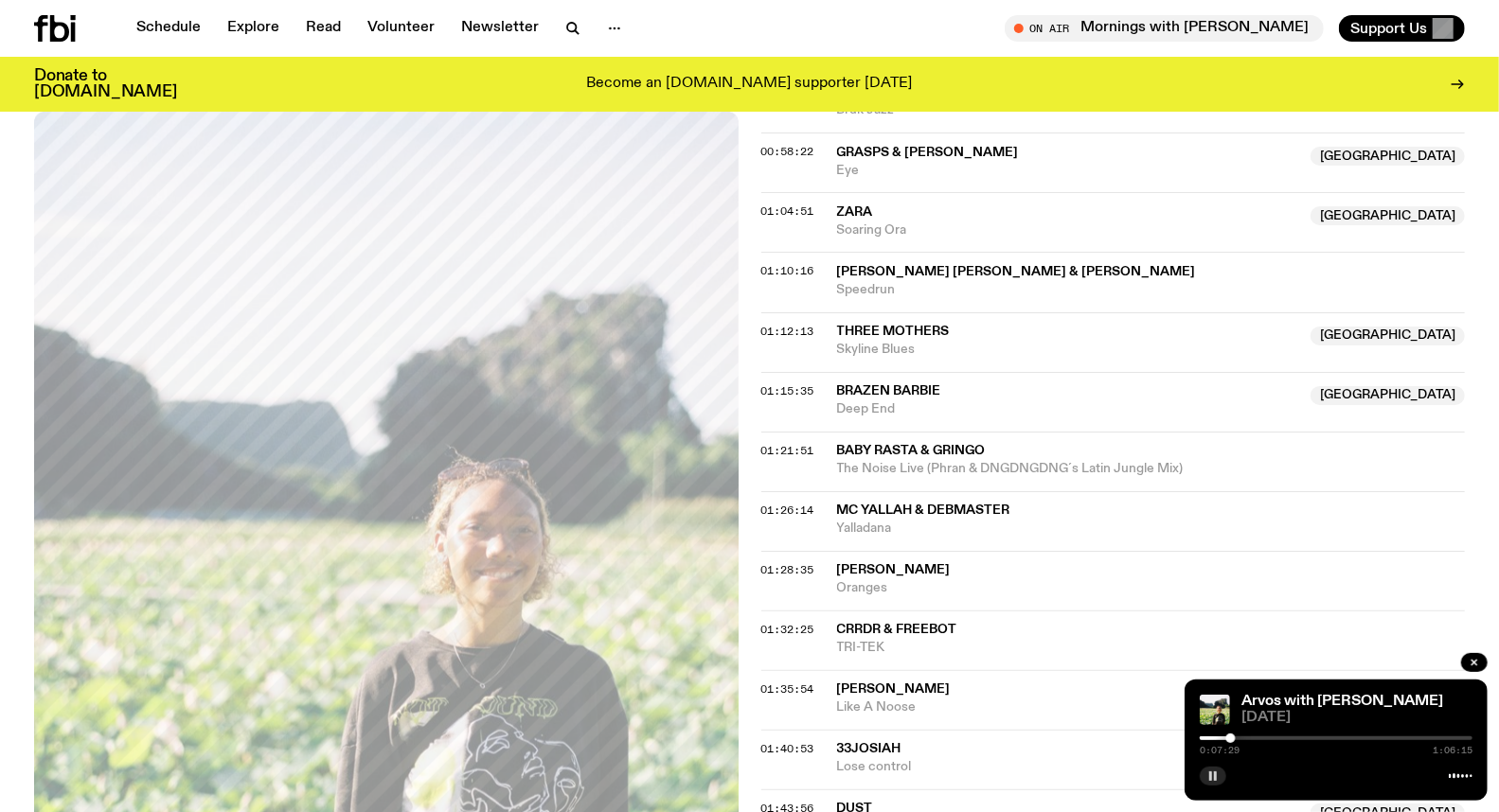
scroll to position [1357, 0]
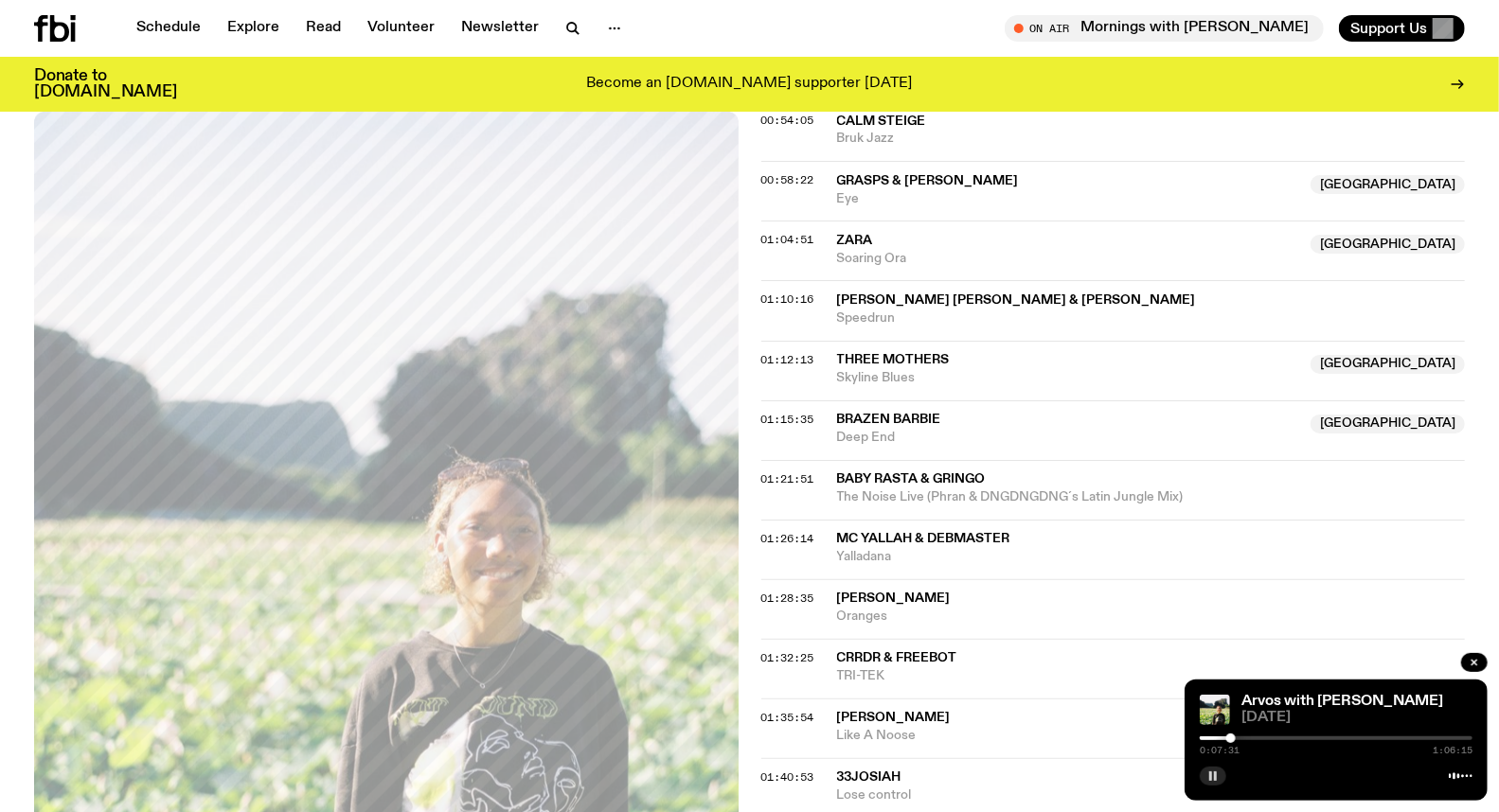
click at [1333, 737] on div at bounding box center [1335, 739] width 273 height 4
click at [1349, 739] on div at bounding box center [1335, 739] width 273 height 4
click at [1216, 774] on rect "button" at bounding box center [1215, 776] width 3 height 10
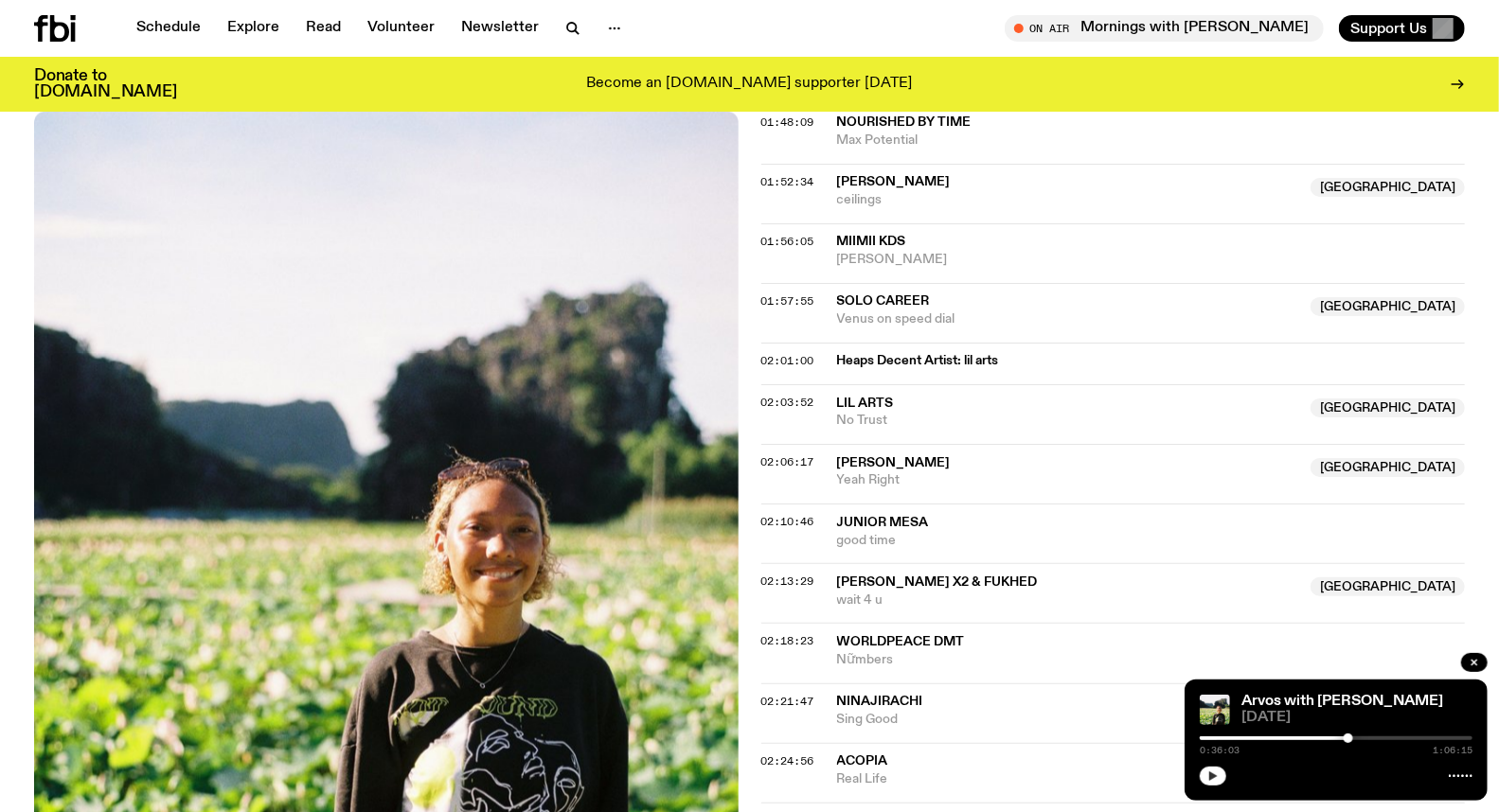
scroll to position [2093, 0]
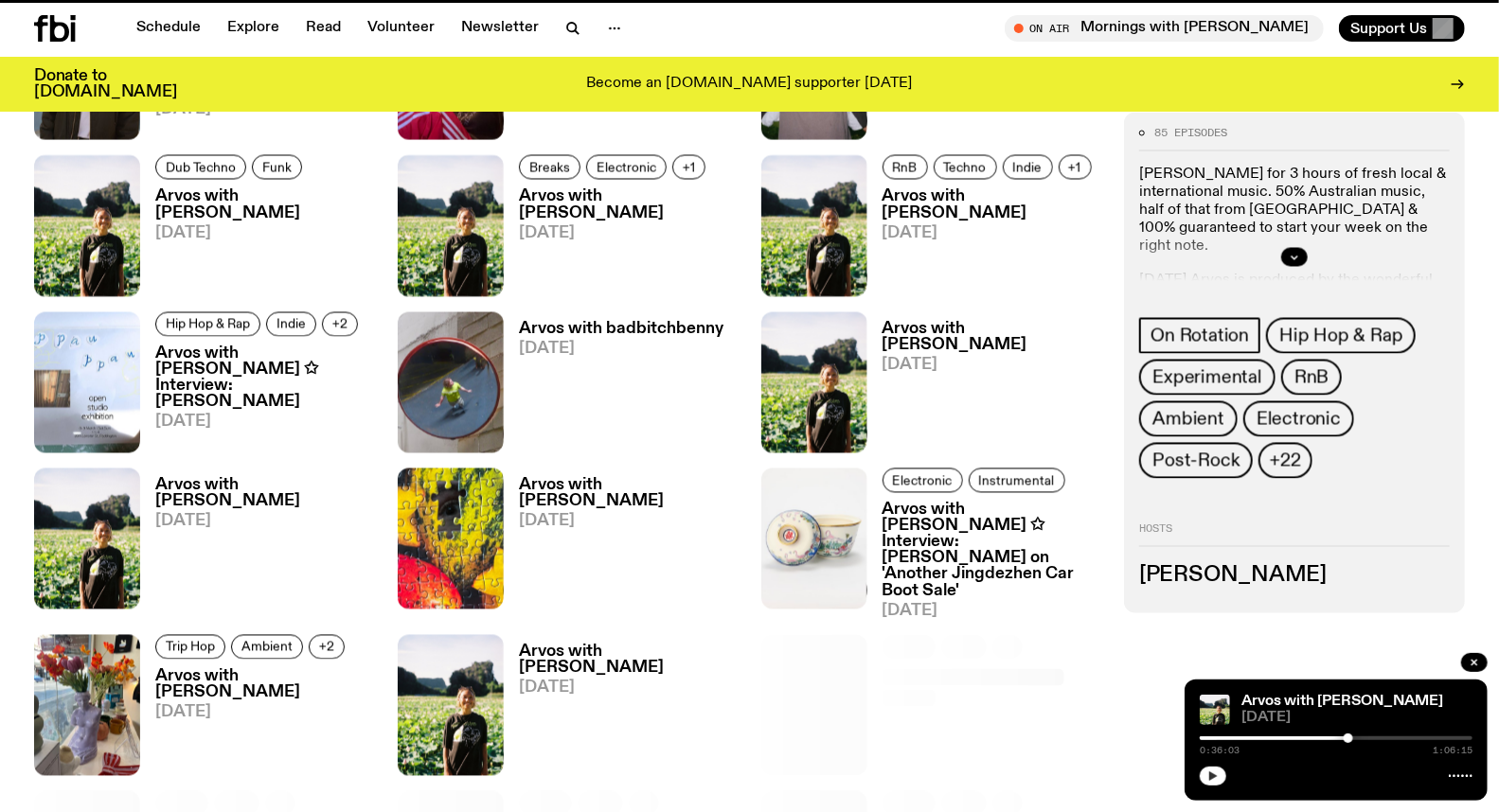
scroll to position [830, 0]
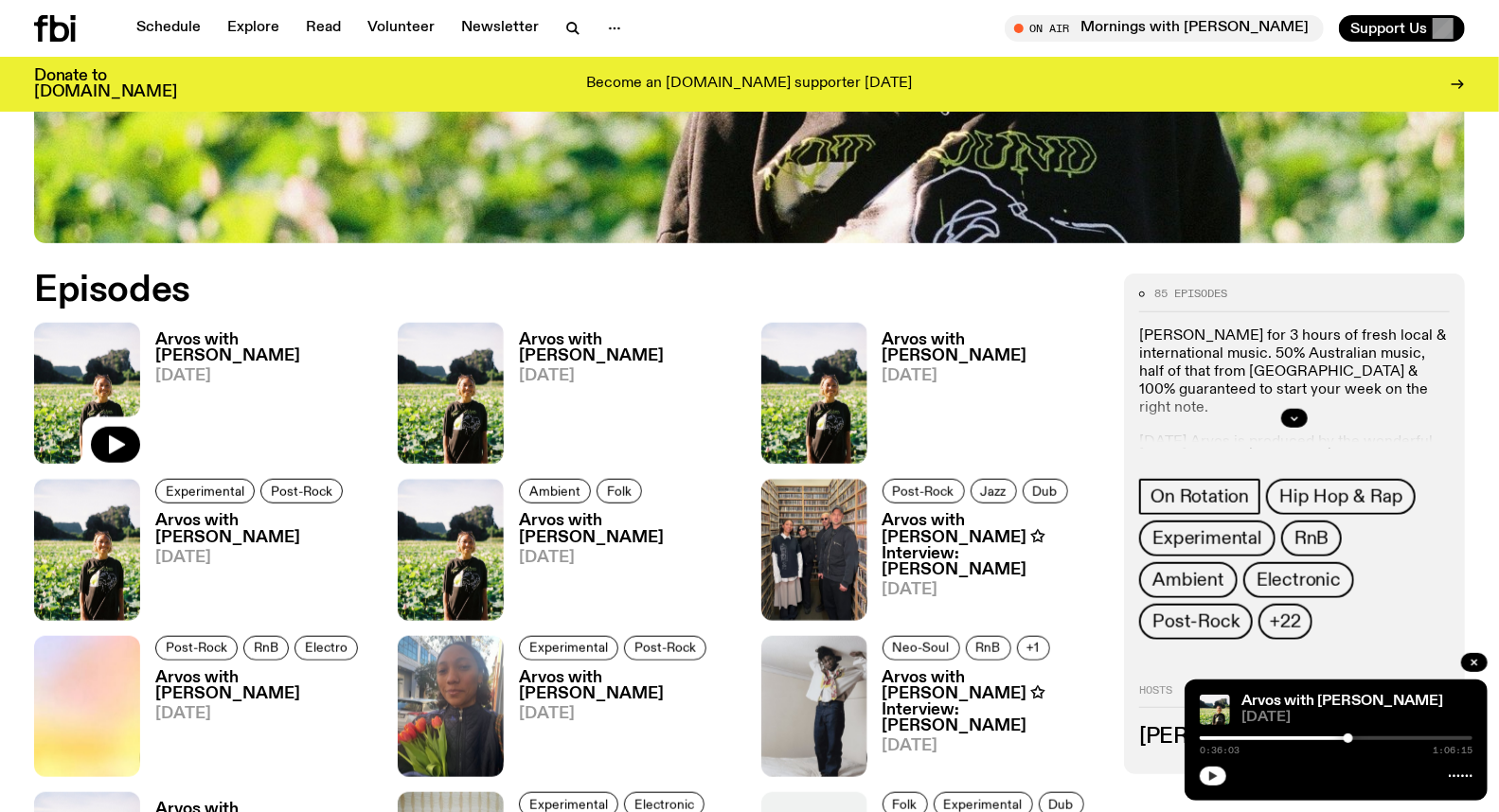
click at [202, 340] on h3 "Arvos with [PERSON_NAME]" at bounding box center [264, 348] width 220 height 32
